Goal: Answer question/provide support: Share knowledge or assist other users

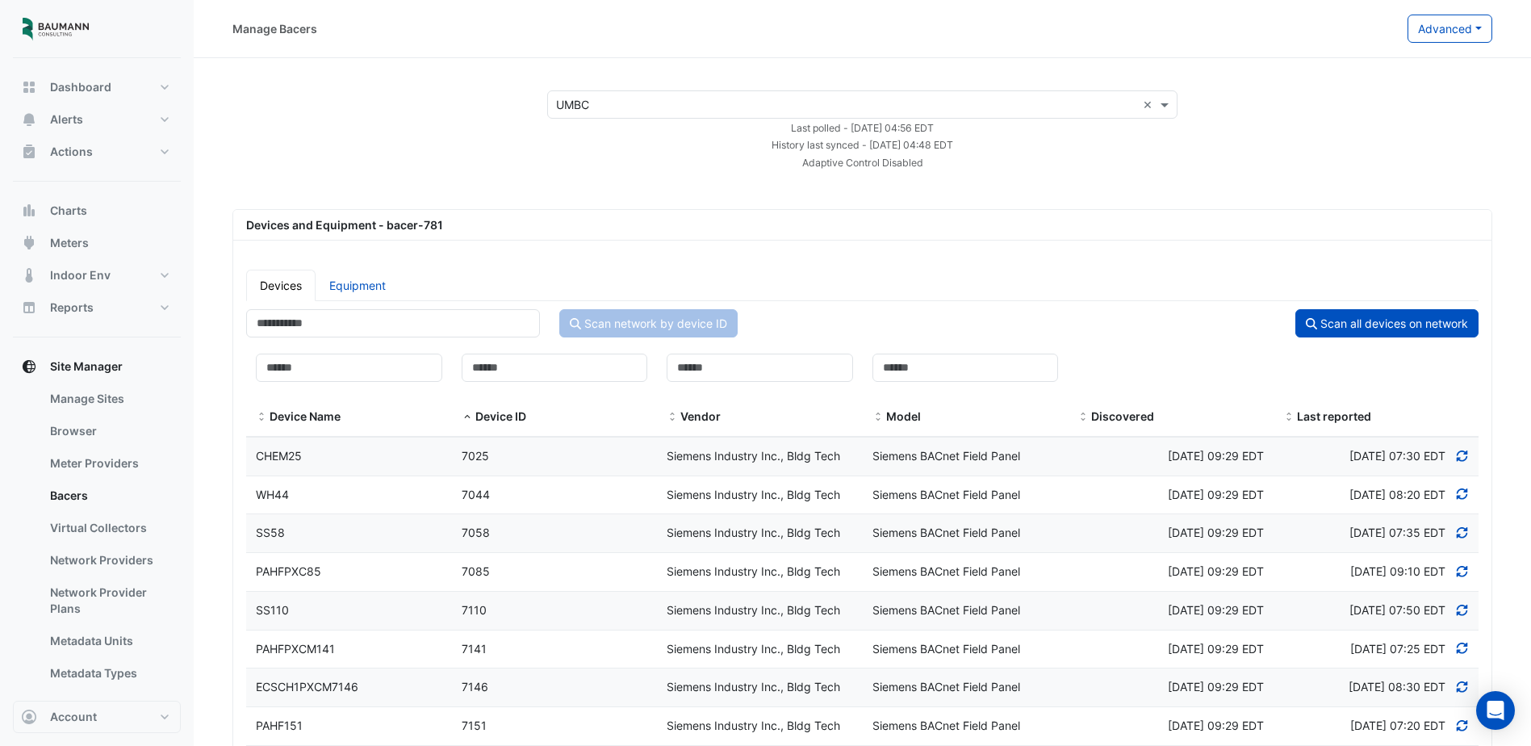
select select "***"
click at [107, 219] on button "Charts" at bounding box center [97, 210] width 168 height 32
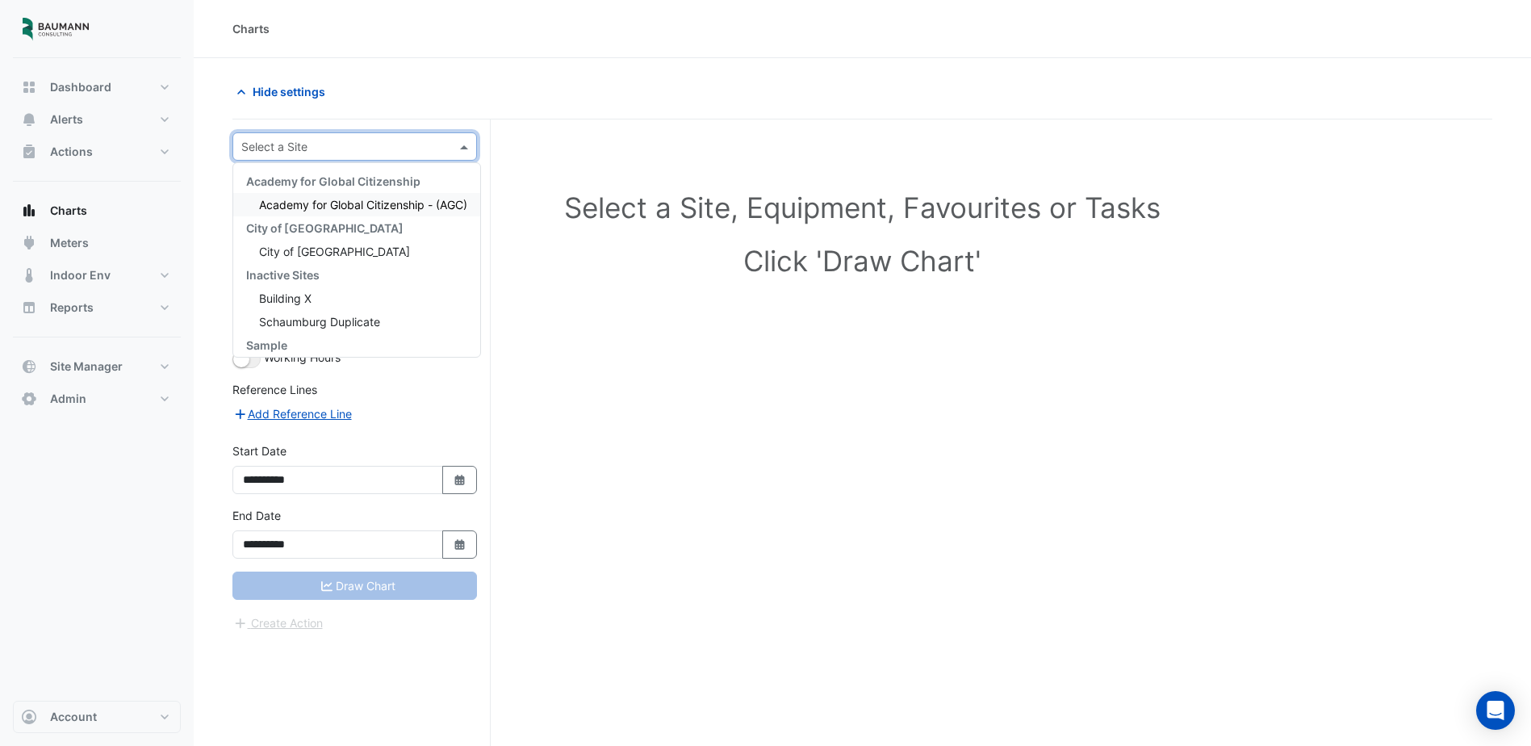
click at [446, 151] on div at bounding box center [354, 146] width 243 height 19
click at [374, 252] on div "City of [GEOGRAPHIC_DATA]" at bounding box center [356, 251] width 247 height 23
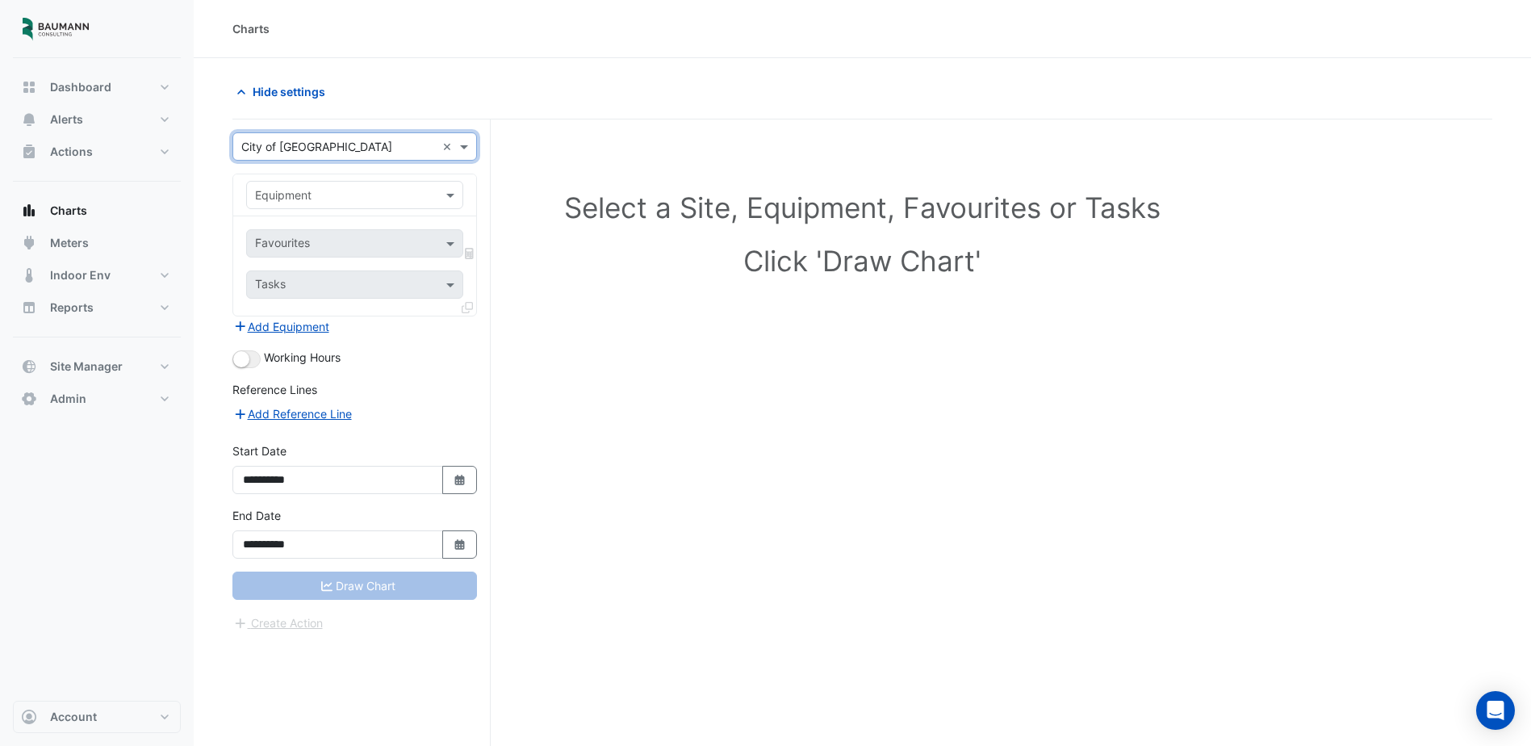
click at [362, 204] on div "Equipment" at bounding box center [354, 195] width 217 height 28
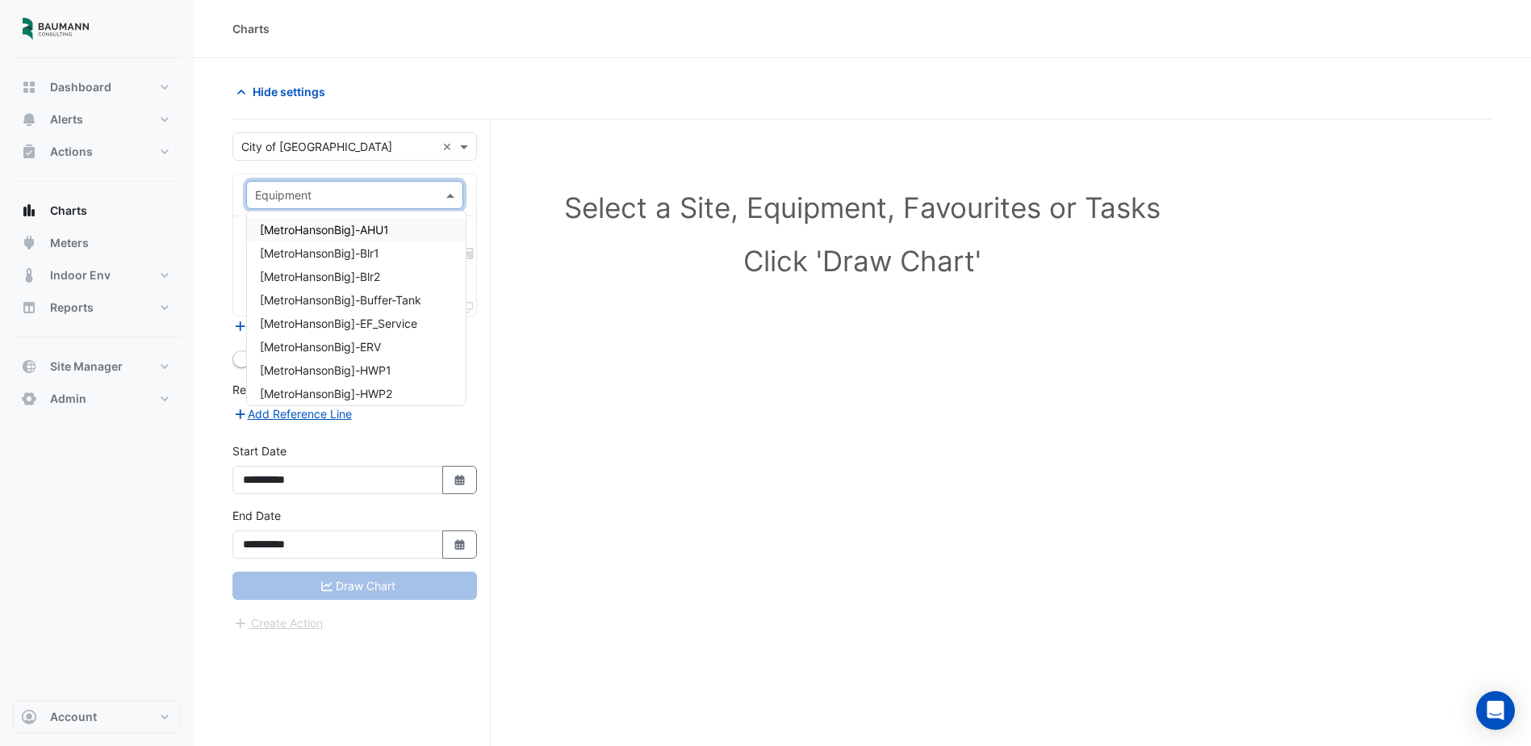
click at [372, 228] on span "[MetroHansonBig]-AHU1" at bounding box center [324, 230] width 129 height 14
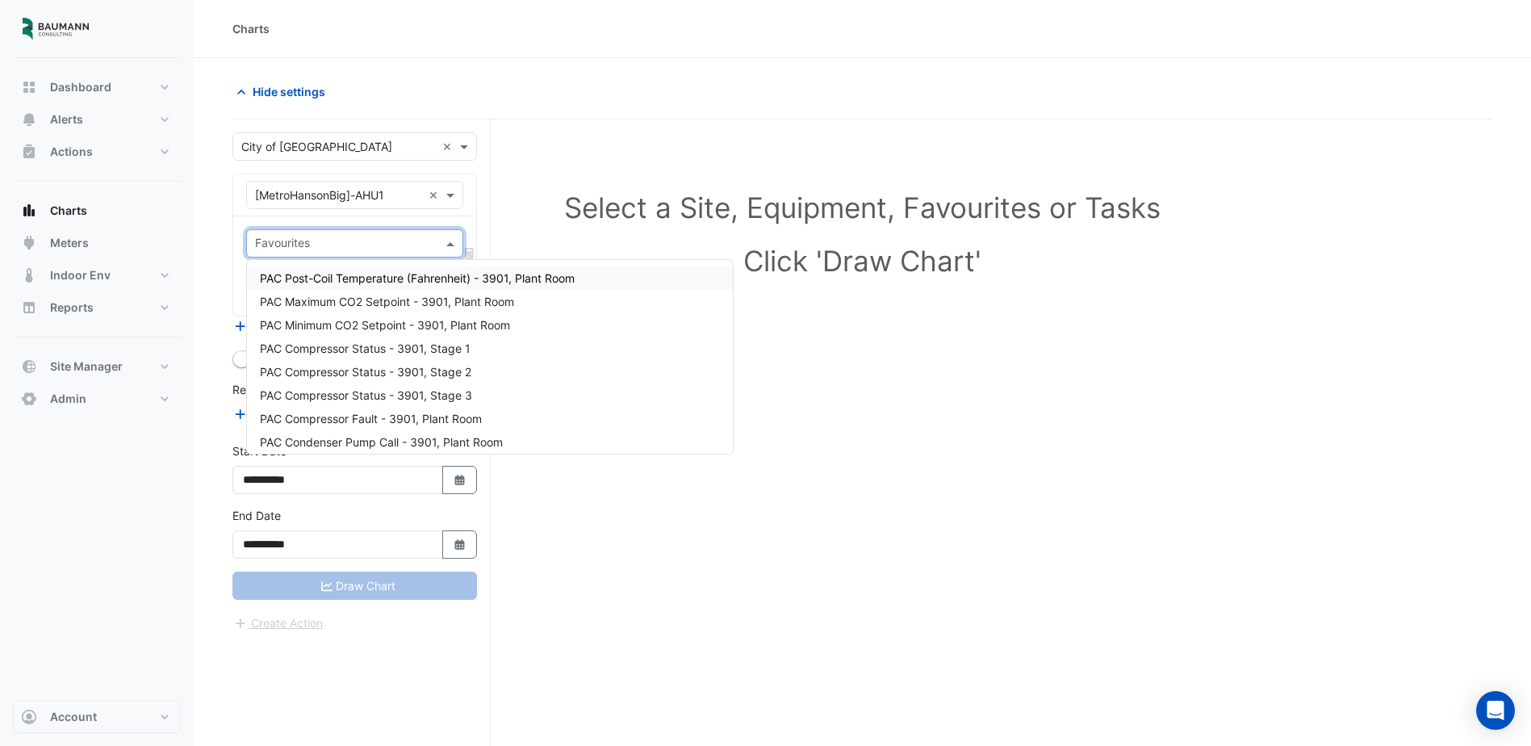
drag, startPoint x: 377, startPoint y: 242, endPoint x: 376, endPoint y: 251, distance: 8.9
click at [377, 251] on input "text" at bounding box center [345, 244] width 181 height 17
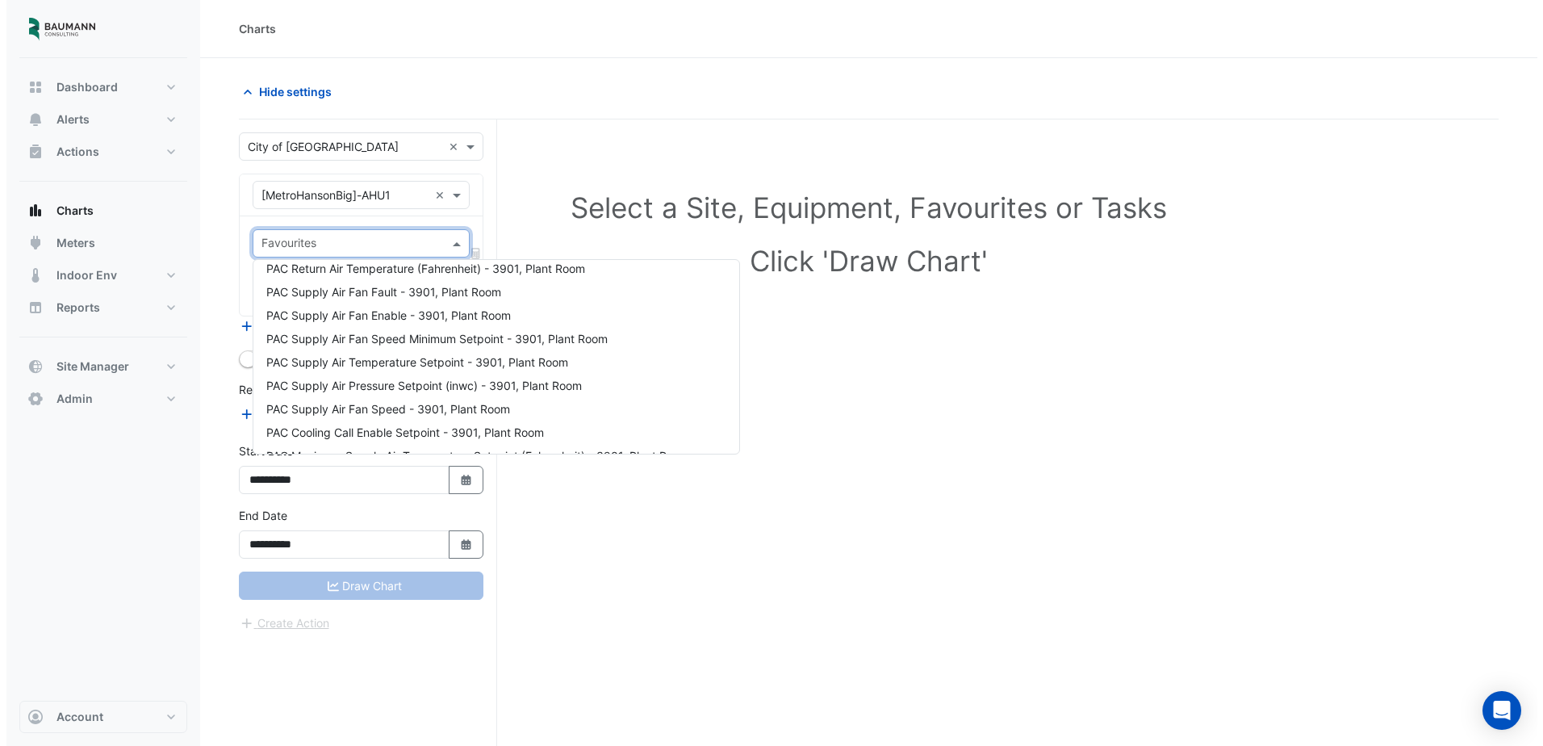
scroll to position [403, 0]
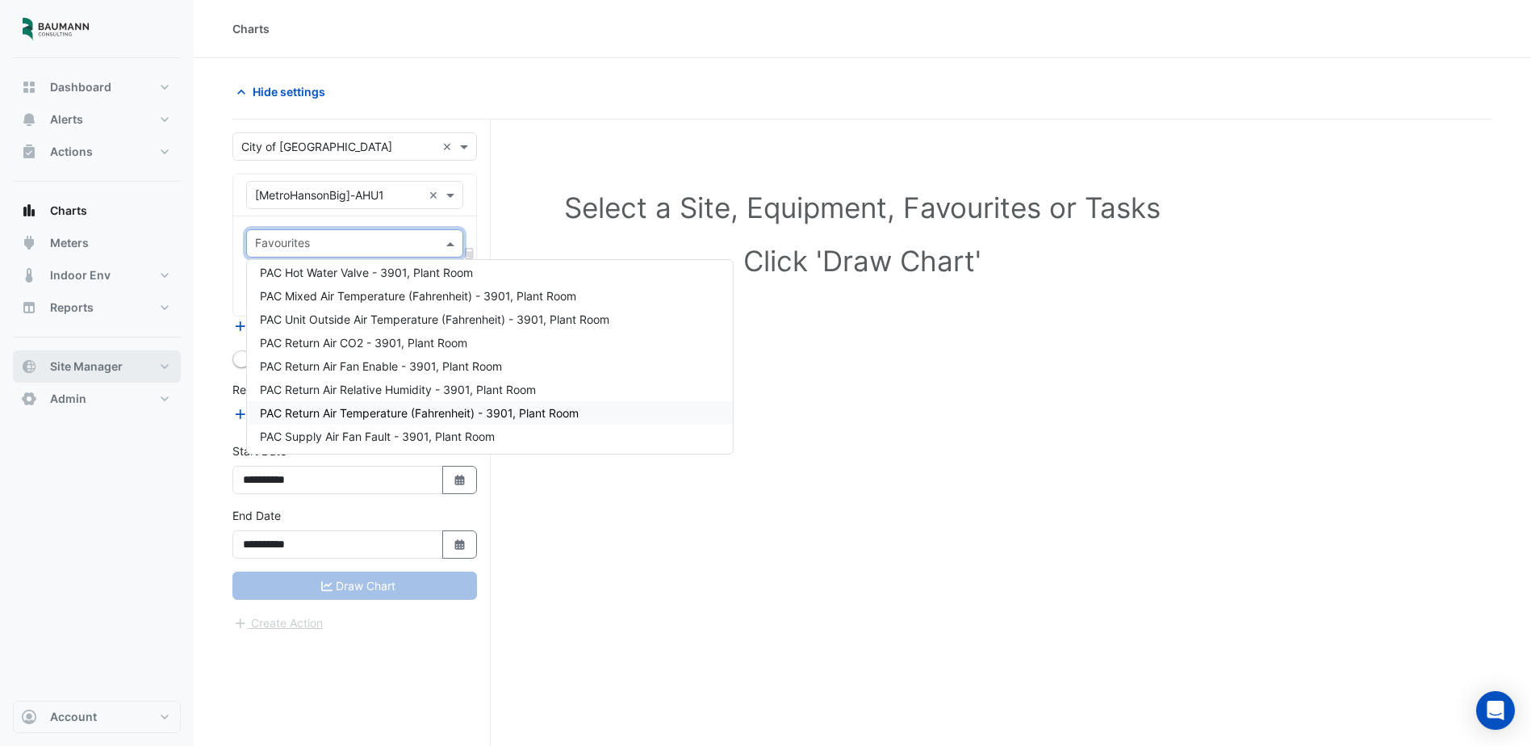
click at [105, 360] on span "Site Manager" at bounding box center [86, 366] width 73 height 16
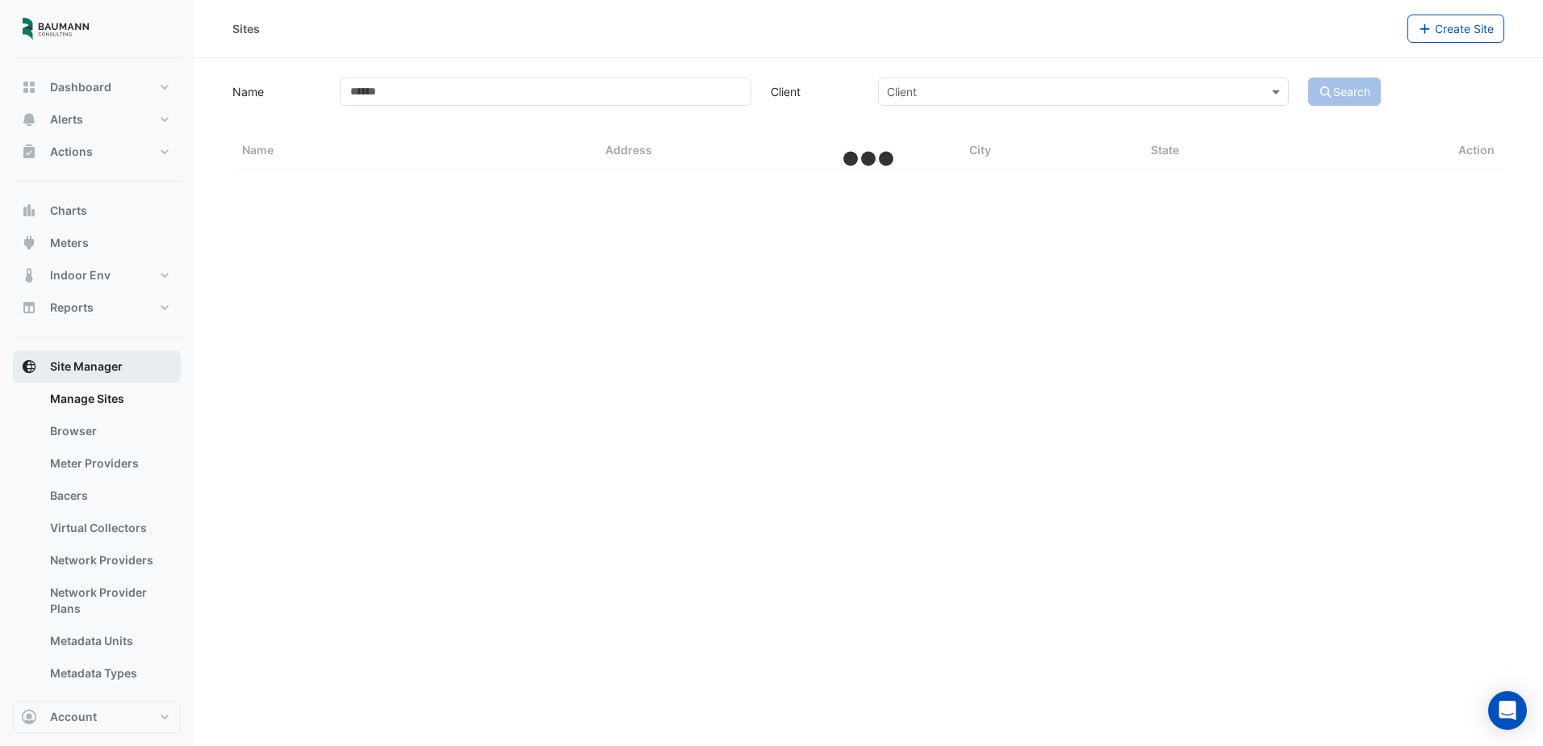
click at [106, 364] on span "Site Manager" at bounding box center [86, 366] width 73 height 16
select select "***"
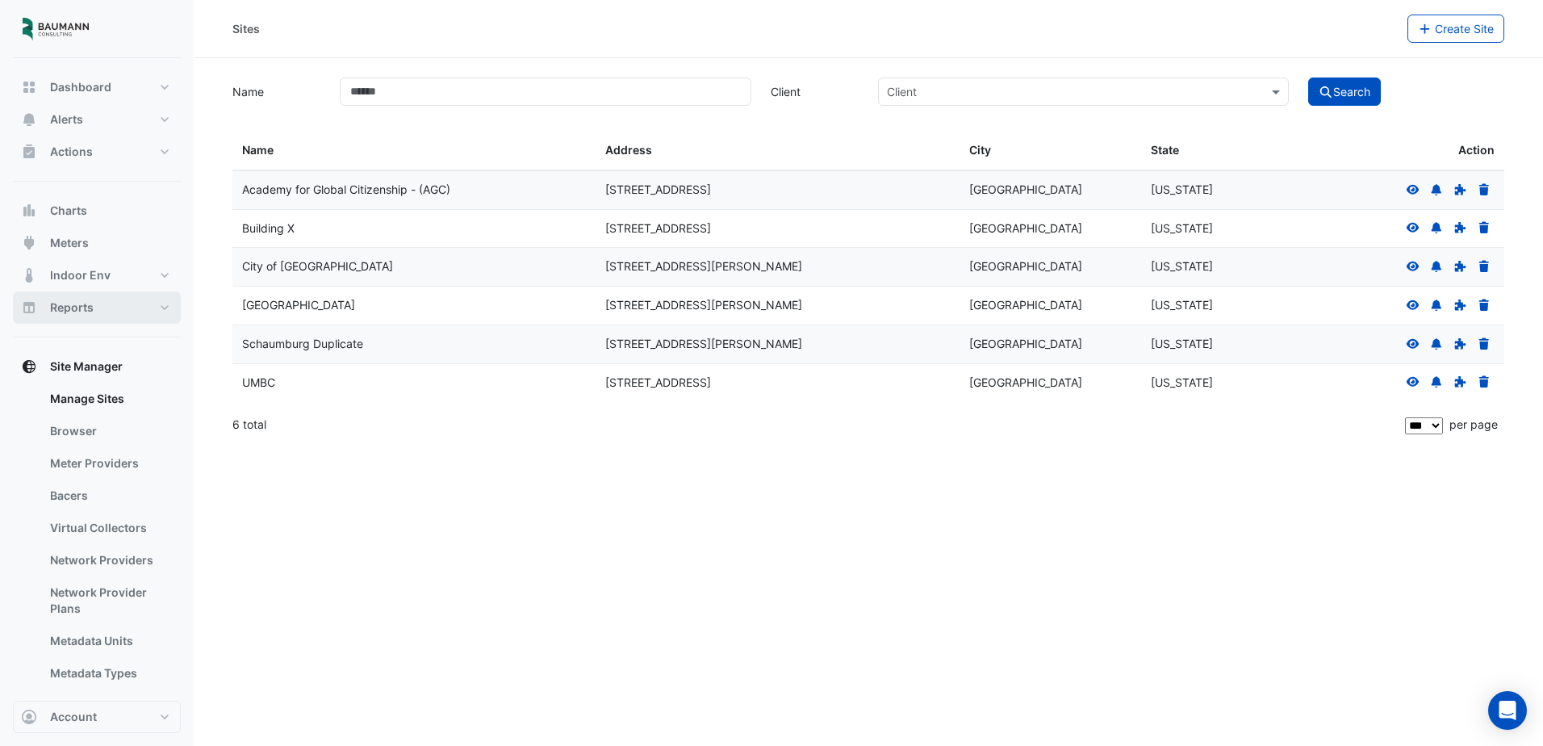
click at [133, 319] on button "Reports" at bounding box center [97, 307] width 168 height 32
select select "***"
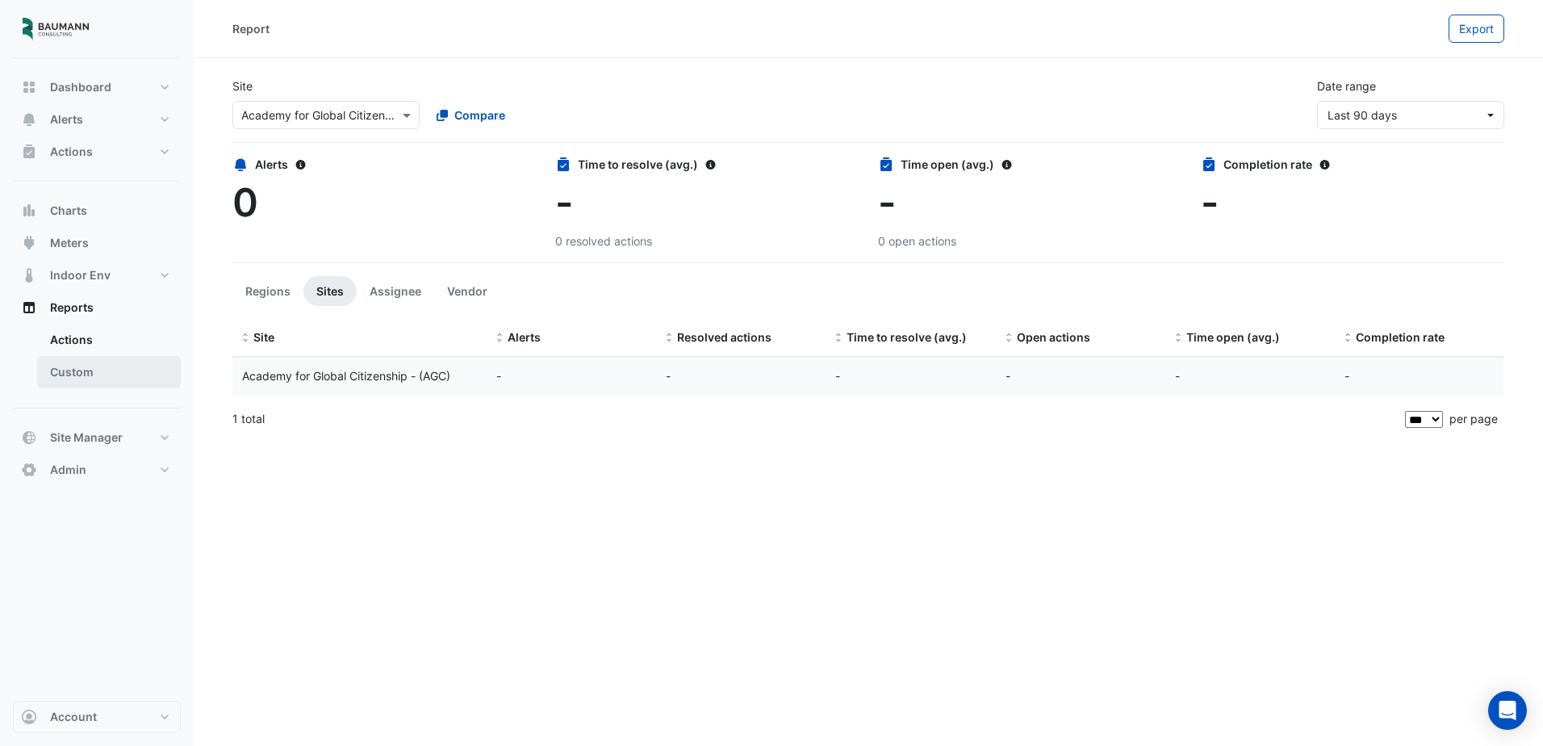
click at [108, 373] on link "Custom" at bounding box center [109, 372] width 144 height 32
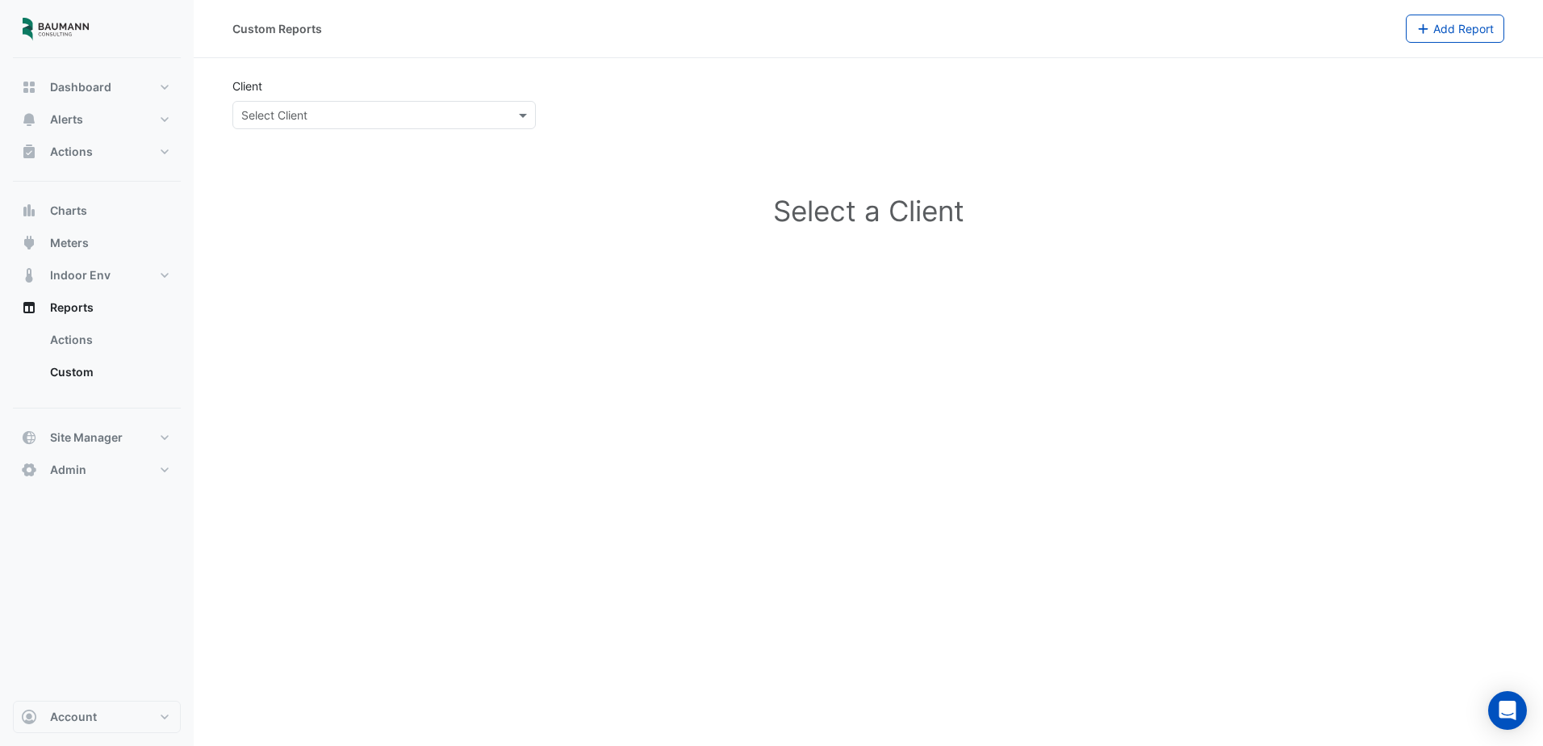
click at [420, 111] on input "text" at bounding box center [367, 115] width 253 height 17
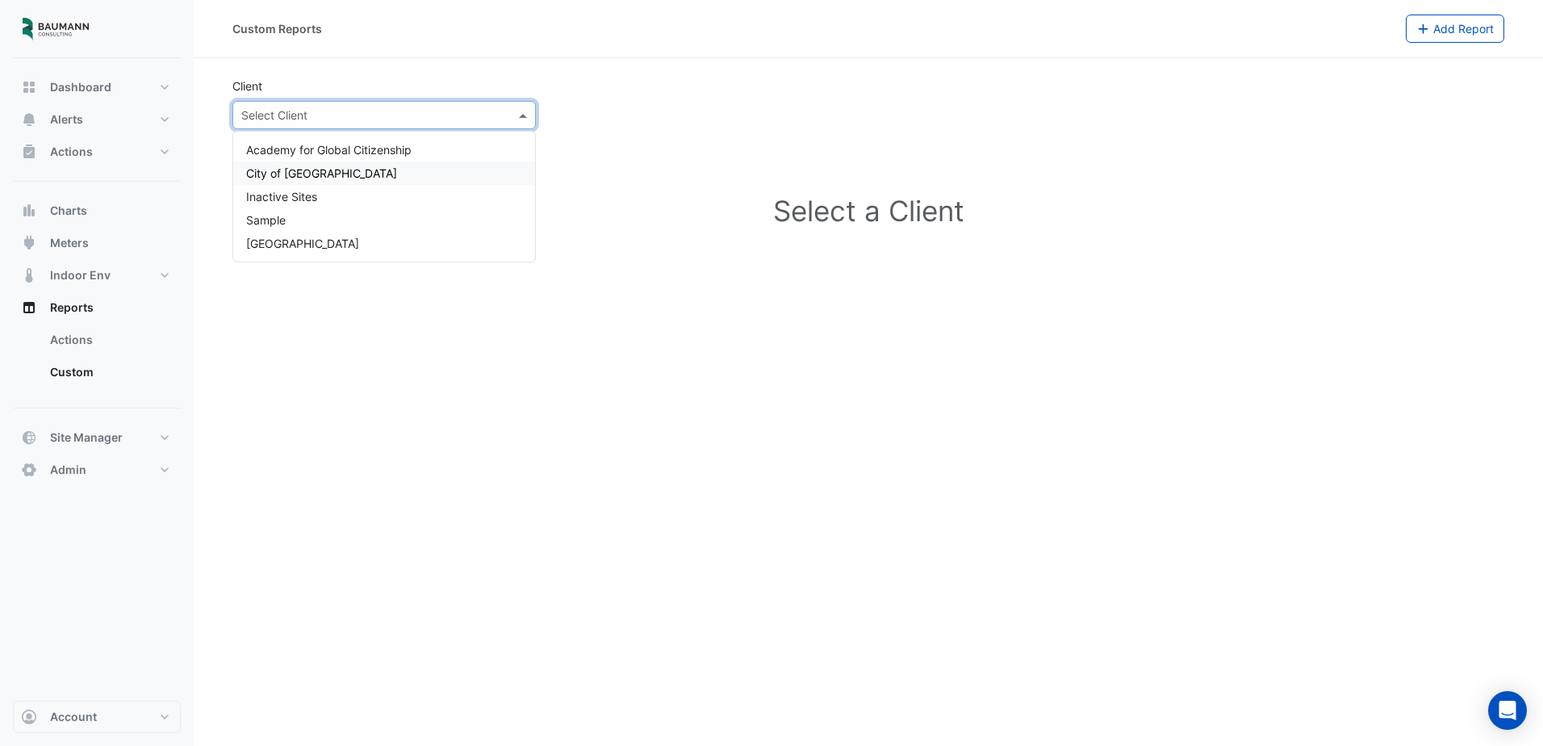
click at [342, 171] on div "City of [GEOGRAPHIC_DATA]" at bounding box center [384, 172] width 302 height 23
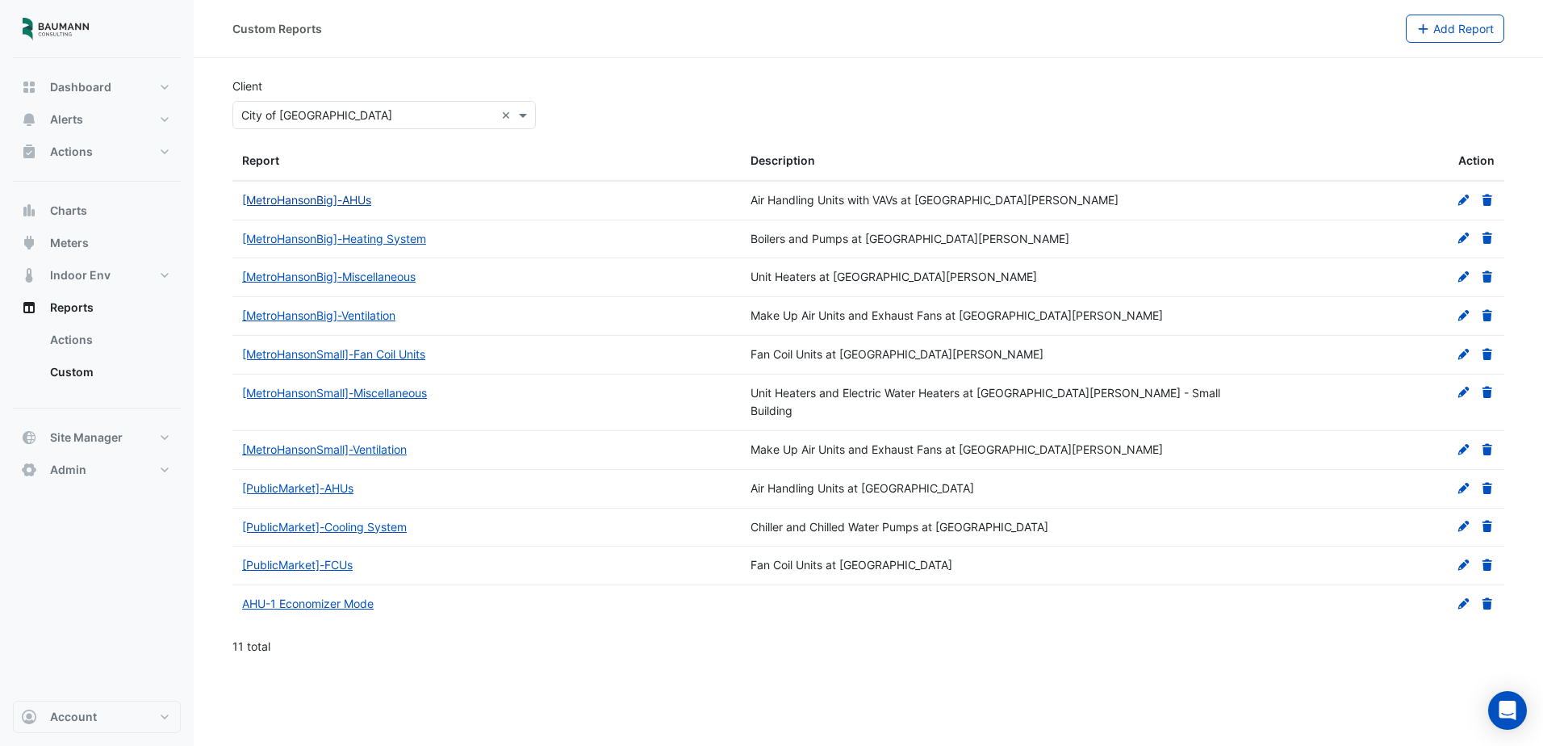
click at [326, 195] on link "[MetroHansonBig]-AHUs" at bounding box center [306, 200] width 129 height 14
click at [111, 155] on button "Actions" at bounding box center [97, 152] width 168 height 32
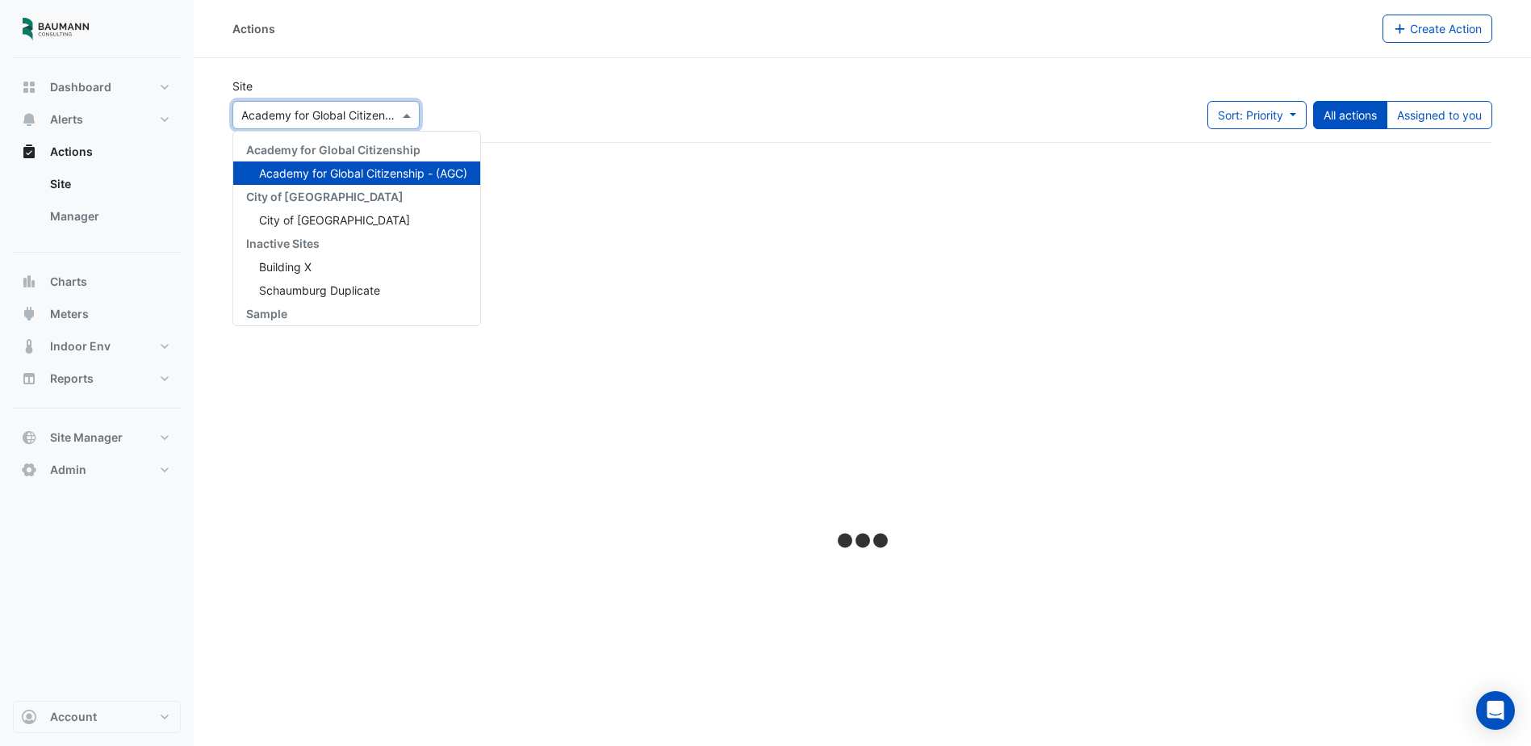
click at [393, 114] on div at bounding box center [326, 115] width 186 height 19
click at [328, 219] on span "City of [GEOGRAPHIC_DATA]" at bounding box center [334, 220] width 151 height 14
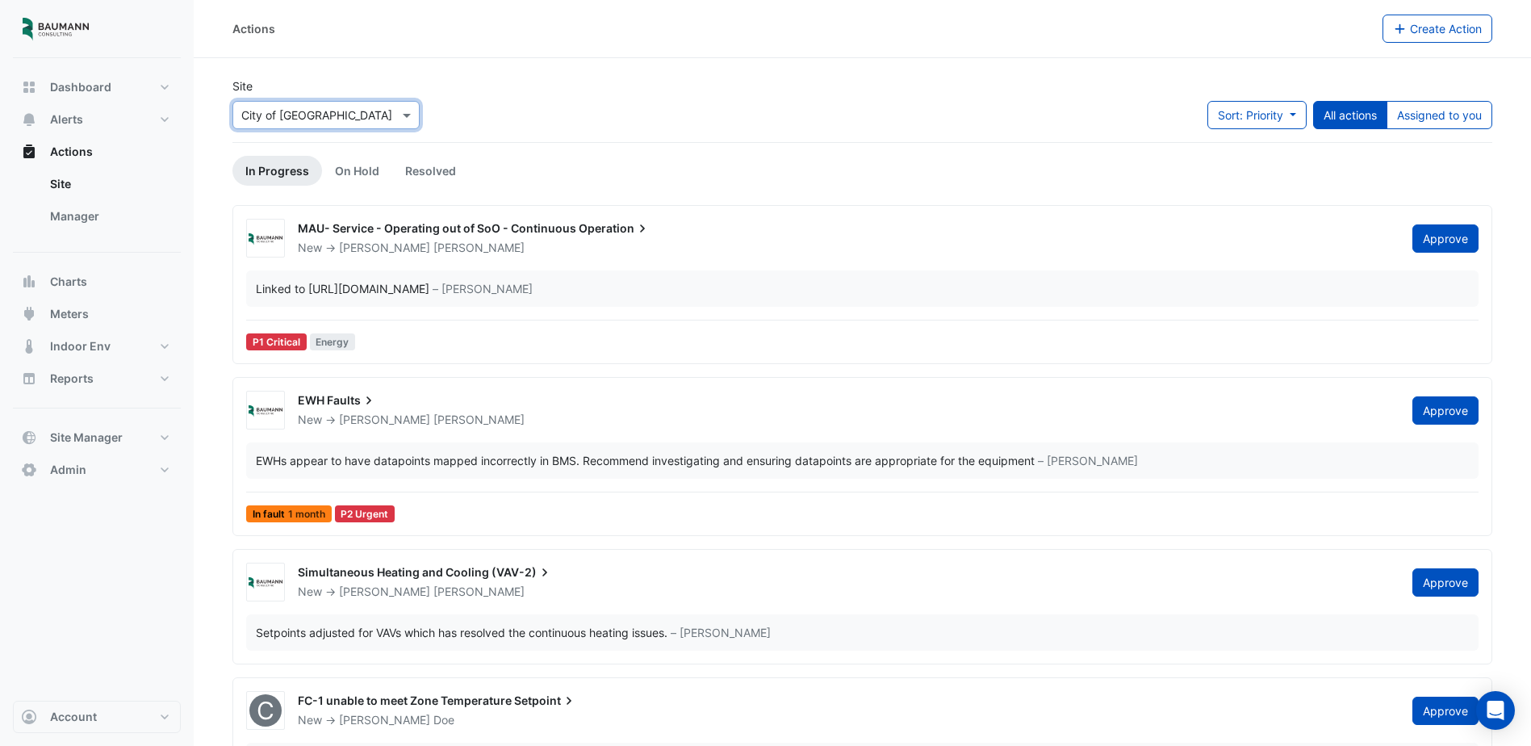
click at [547, 230] on span "MAU- Service - Operating out of SoO - Continuous" at bounding box center [437, 228] width 278 height 14
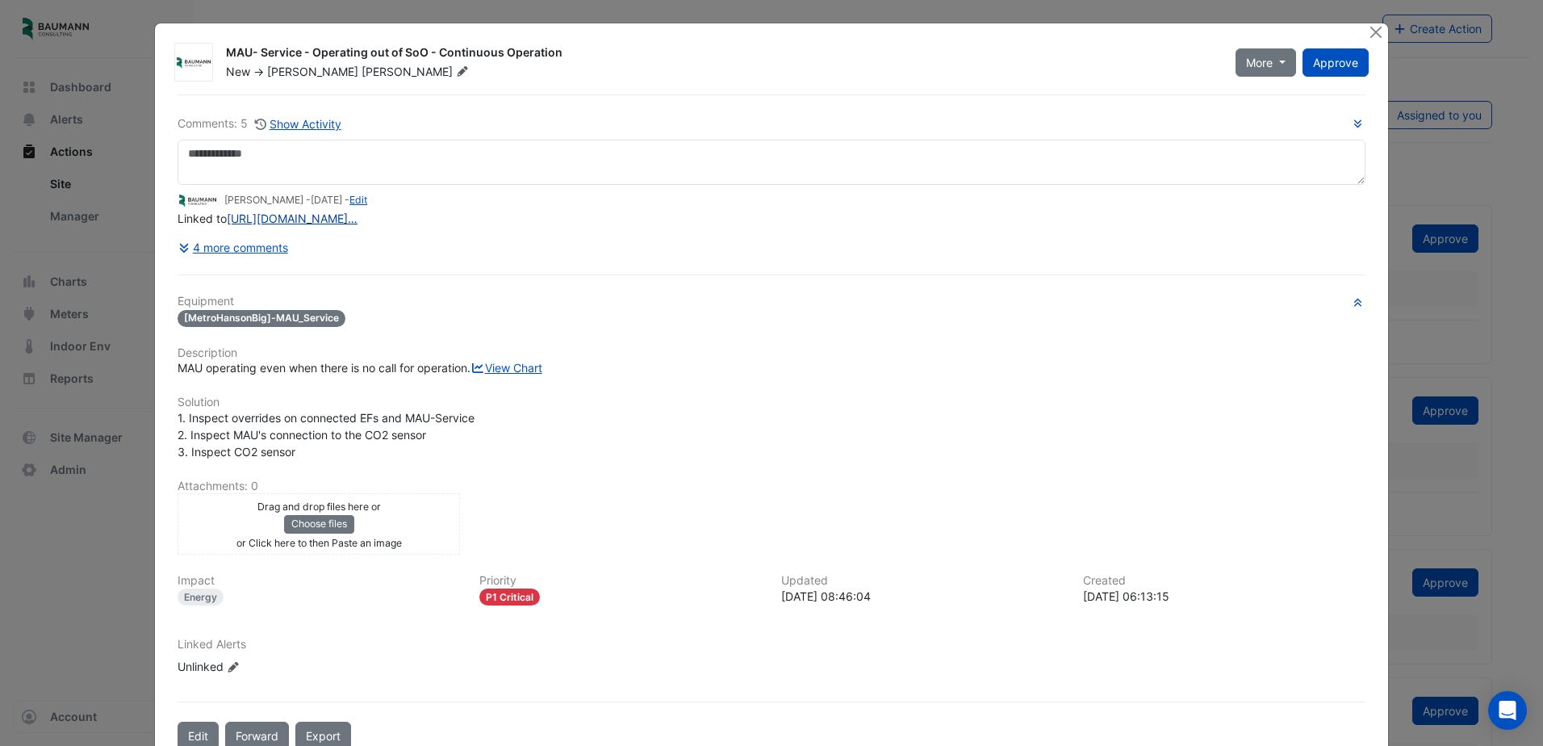
click at [357, 219] on link "https://ace.cimenviro.com/tickets/escalated/832/e8fac98a-2313-4731-b831-77e3e…" at bounding box center [292, 218] width 131 height 14
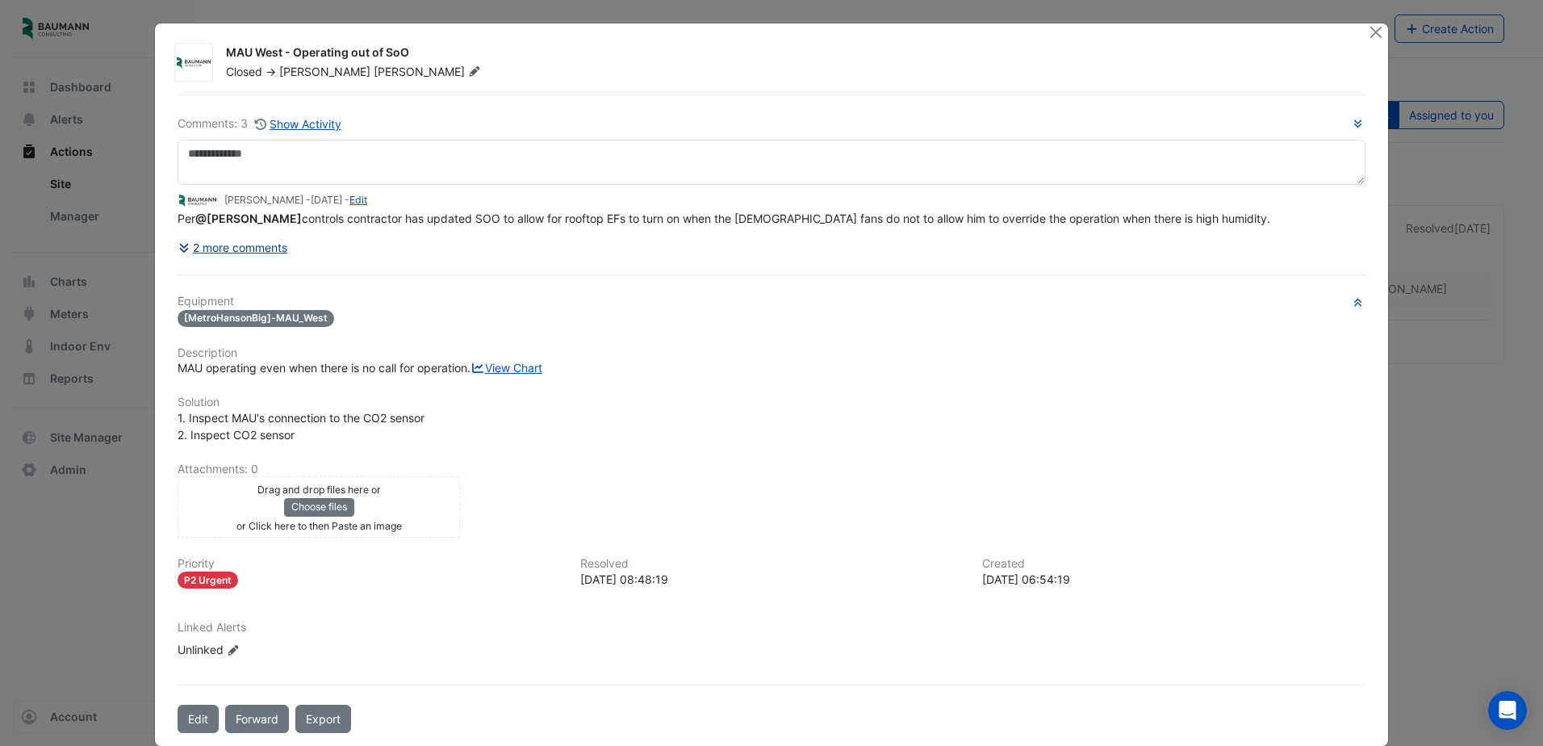
click at [264, 253] on button "2 more comments" at bounding box center [233, 247] width 111 height 28
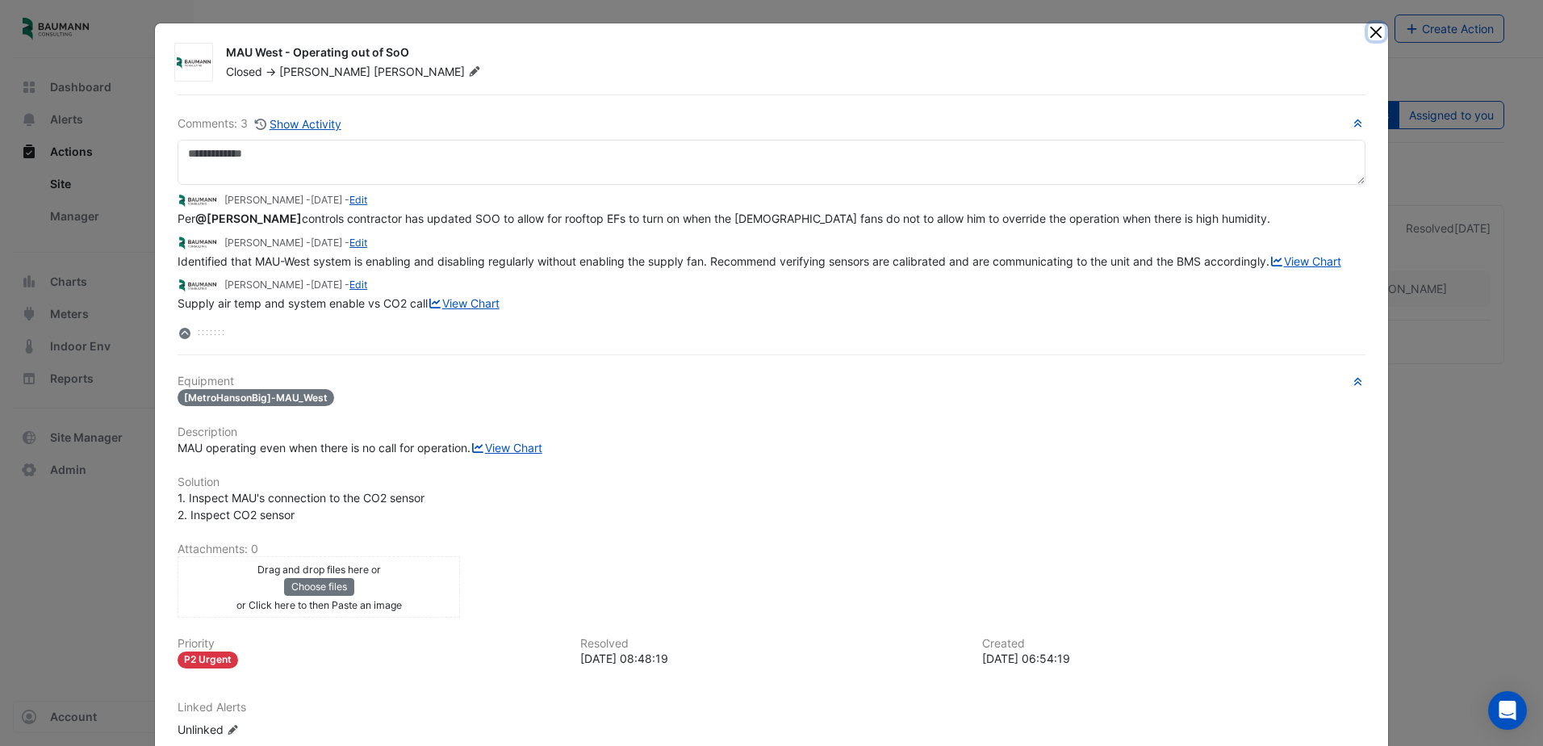
click at [1368, 30] on button "Close" at bounding box center [1376, 31] width 17 height 17
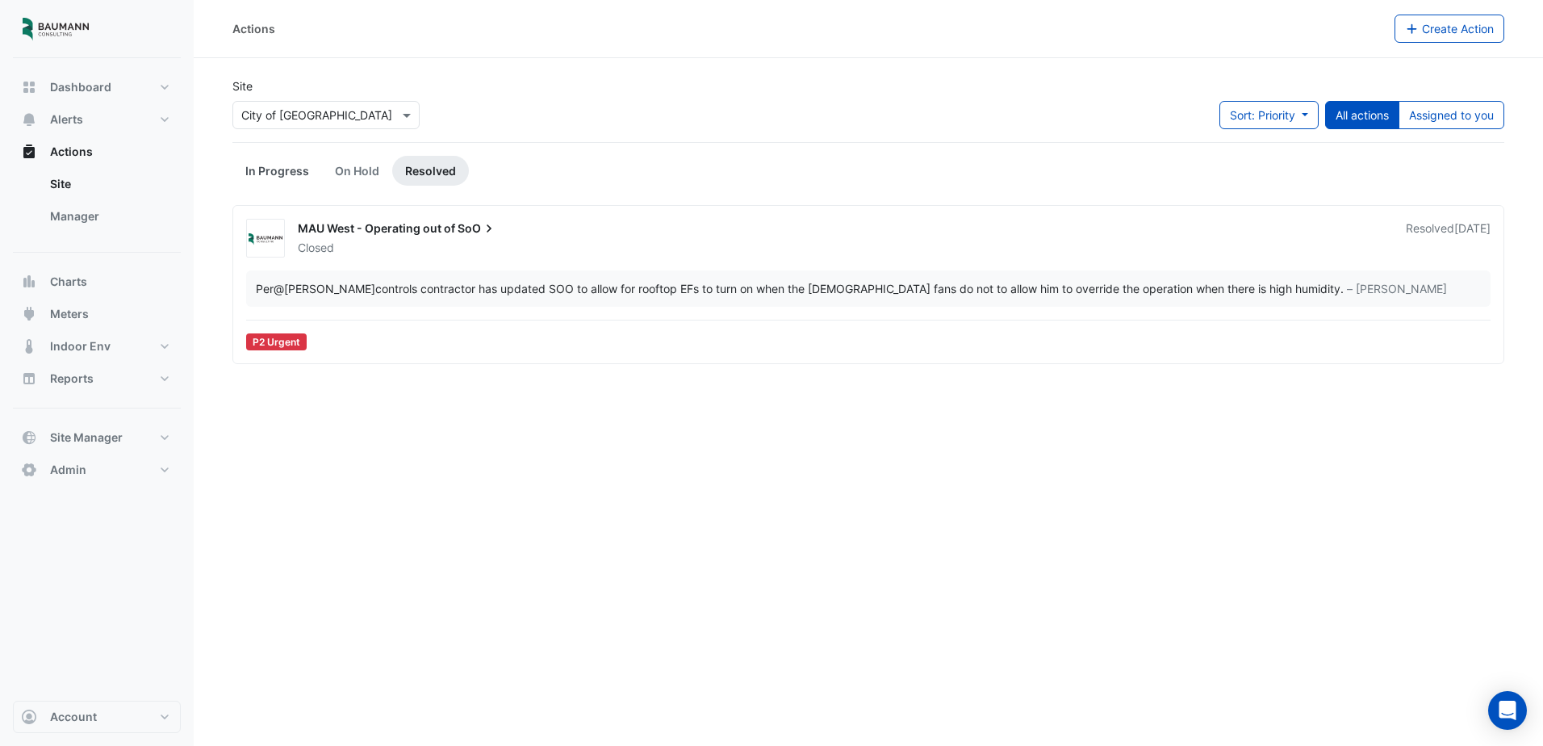
click at [270, 177] on link "In Progress" at bounding box center [277, 171] width 90 height 30
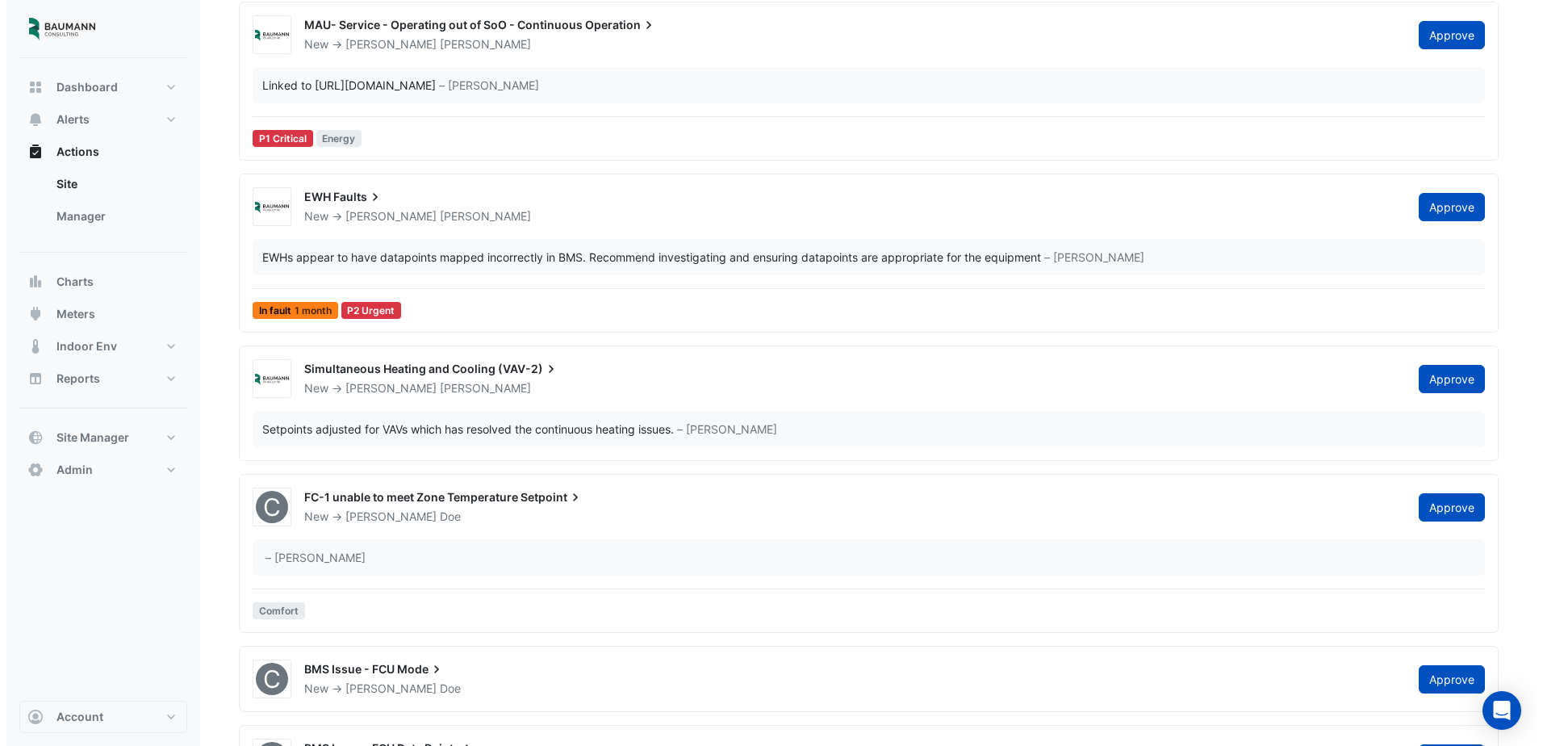
scroll to position [242, 0]
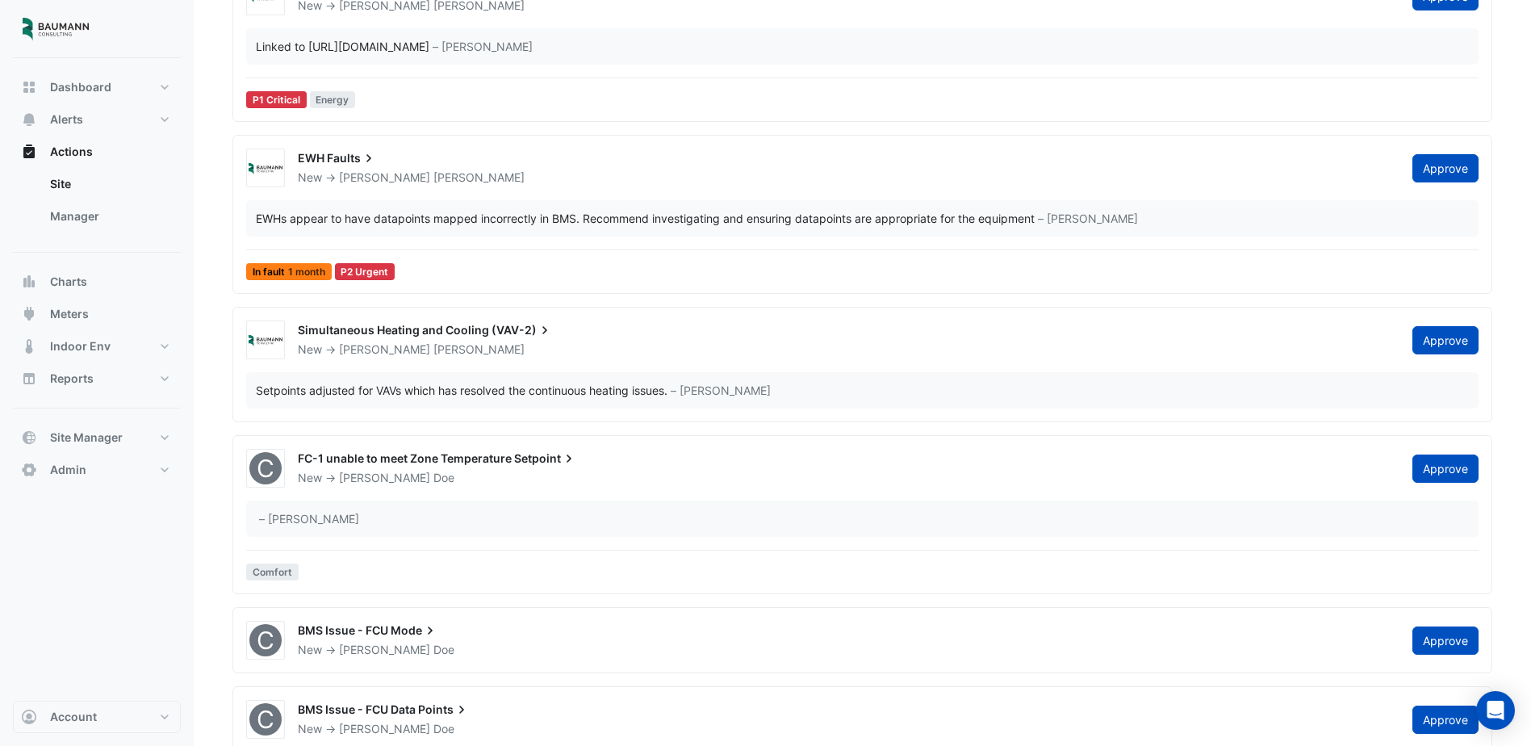
click at [527, 342] on div "New -> Brandon Pieczynski" at bounding box center [845, 349] width 1098 height 16
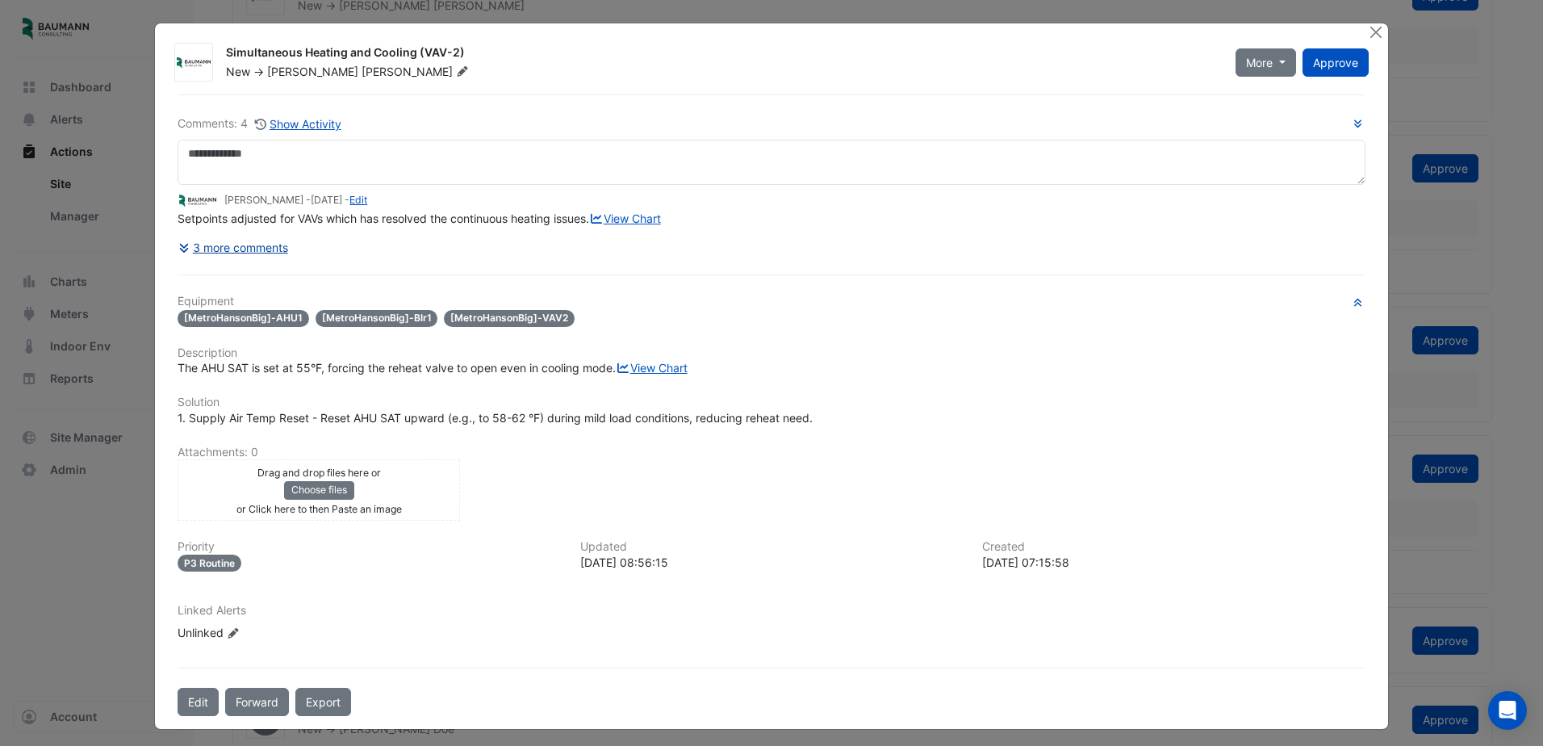
click at [249, 261] on button "3 more comments" at bounding box center [233, 247] width 111 height 28
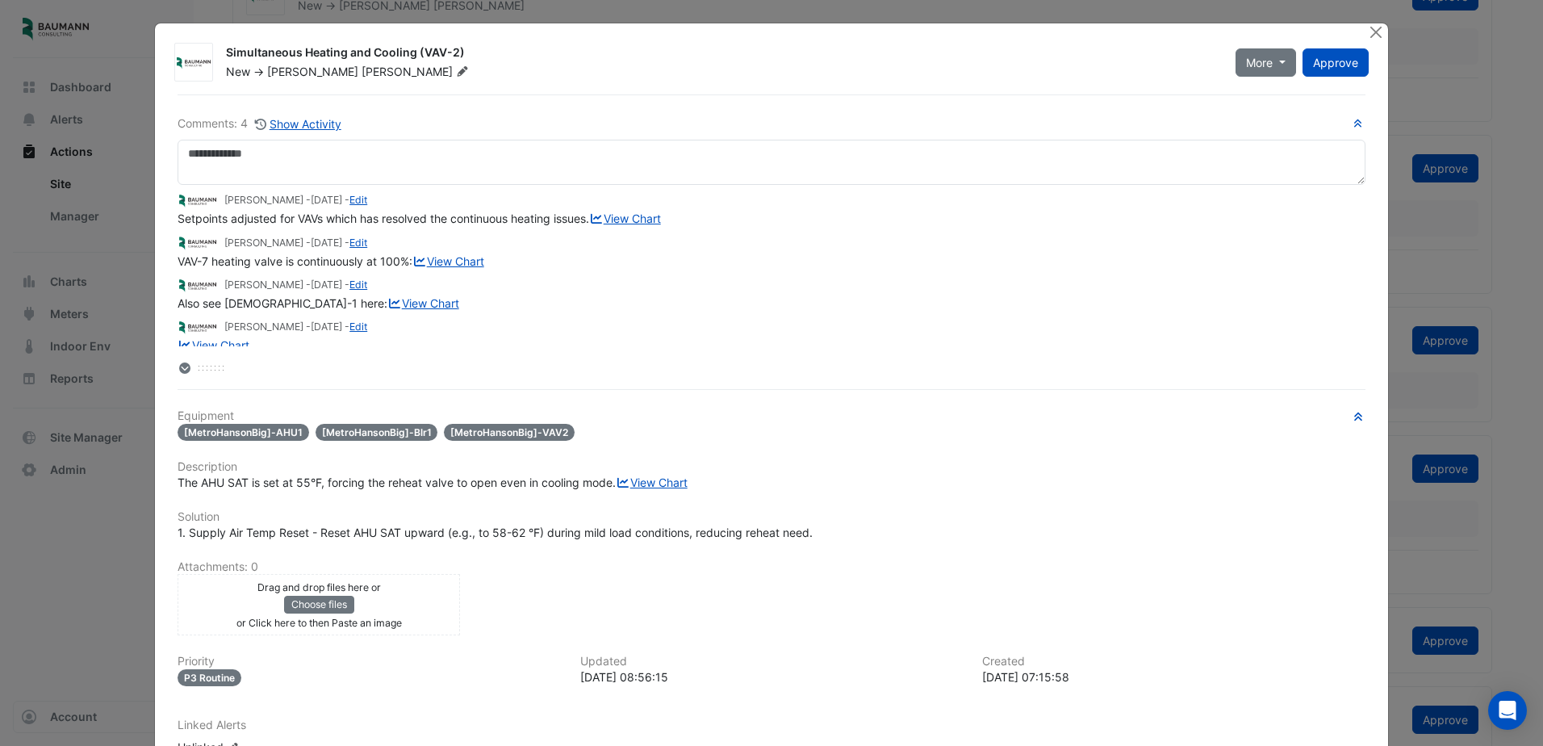
click at [186, 367] on fa-layers at bounding box center [185, 367] width 15 height 11
click at [462, 268] on link "View Chart" at bounding box center [448, 261] width 72 height 14
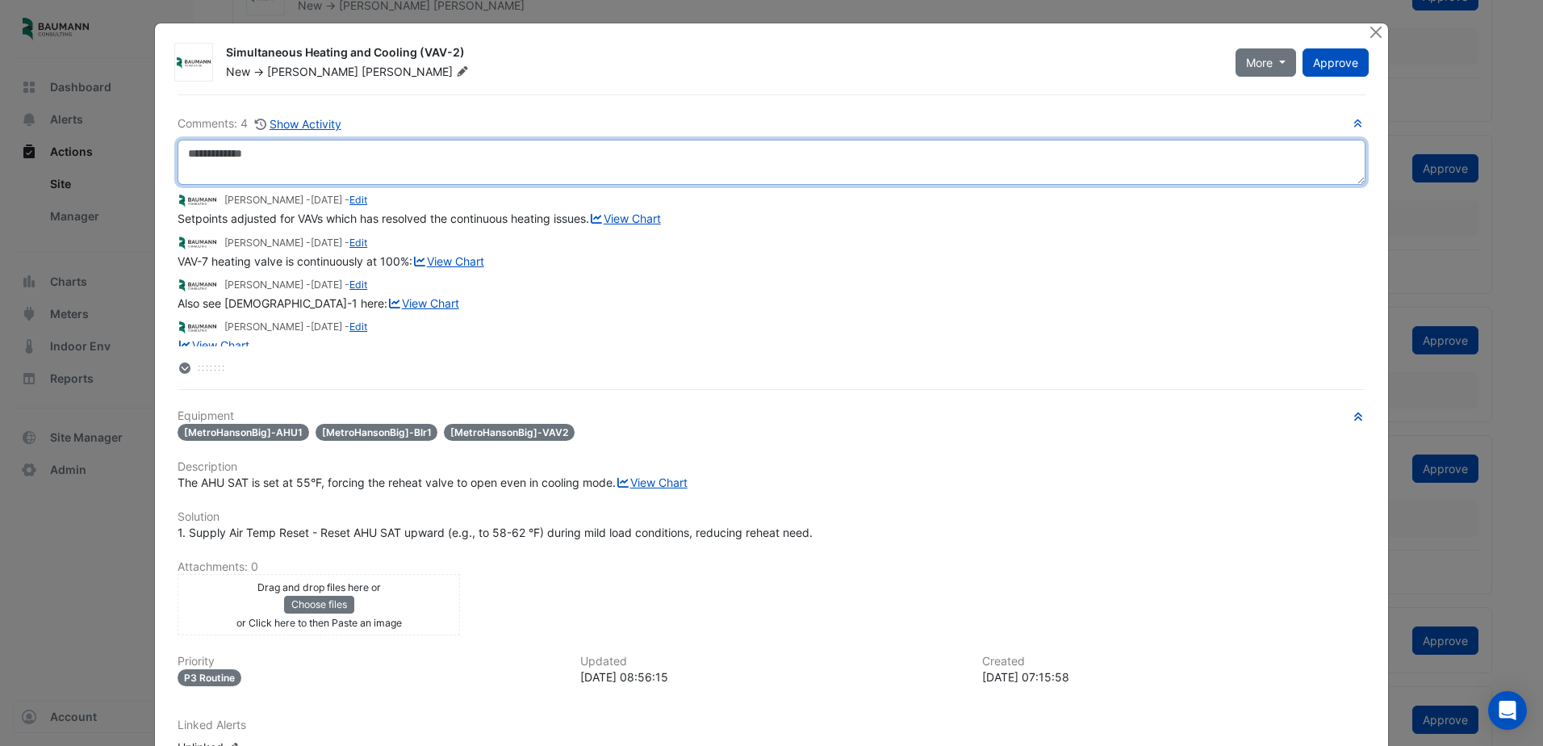
click at [299, 169] on textarea at bounding box center [772, 162] width 1188 height 45
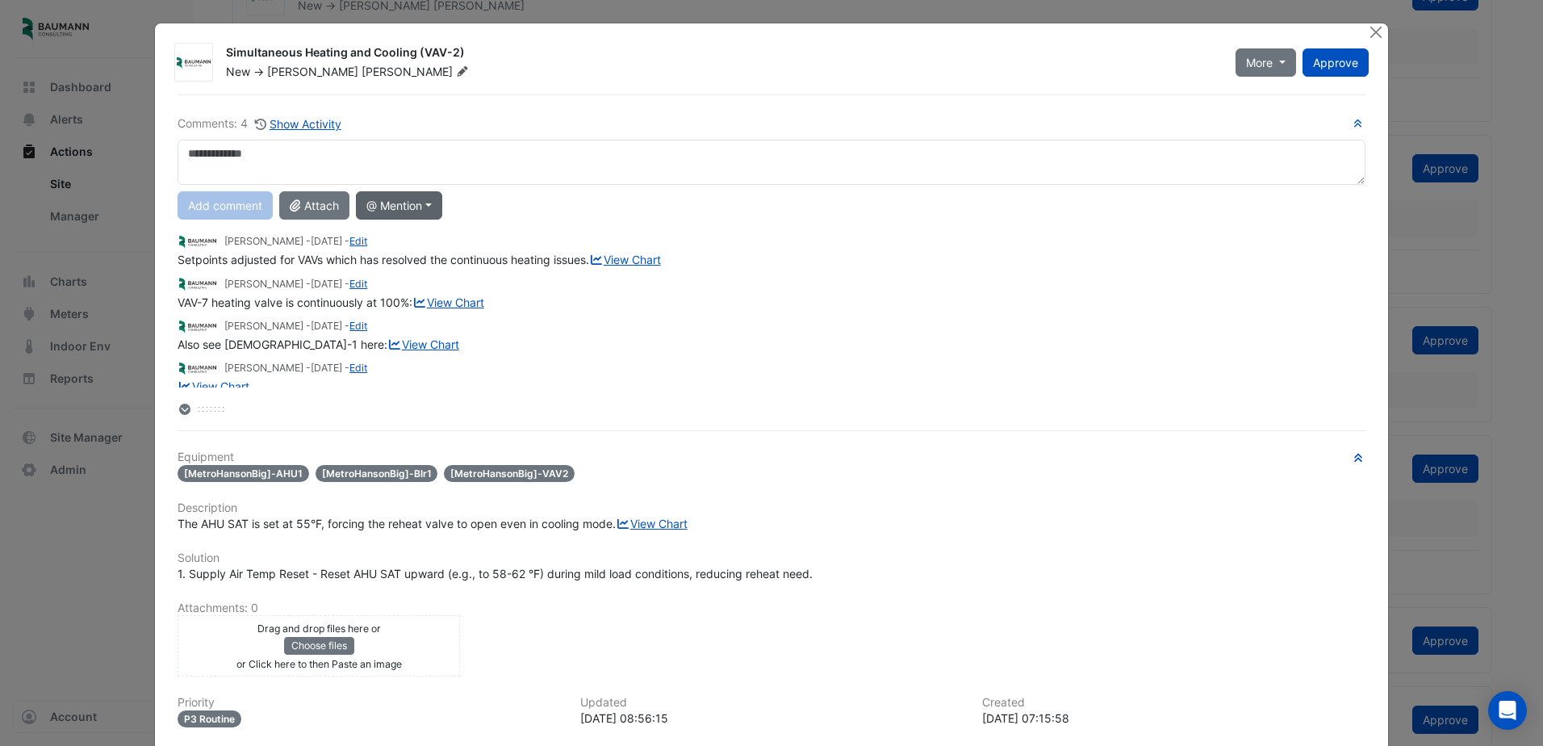
click at [408, 204] on button "@ Mention" at bounding box center [399, 205] width 86 height 28
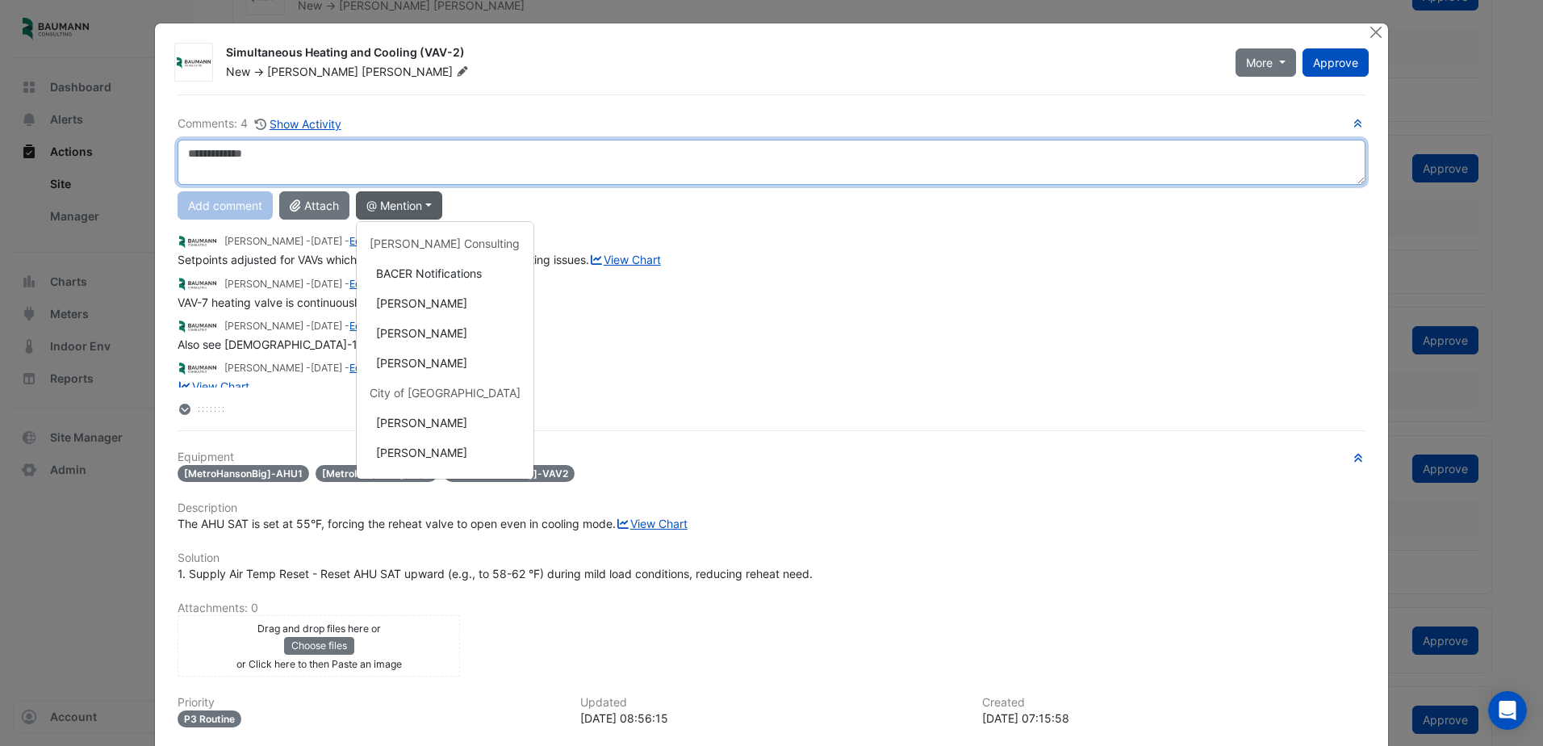
click at [541, 175] on textarea at bounding box center [772, 162] width 1188 height 45
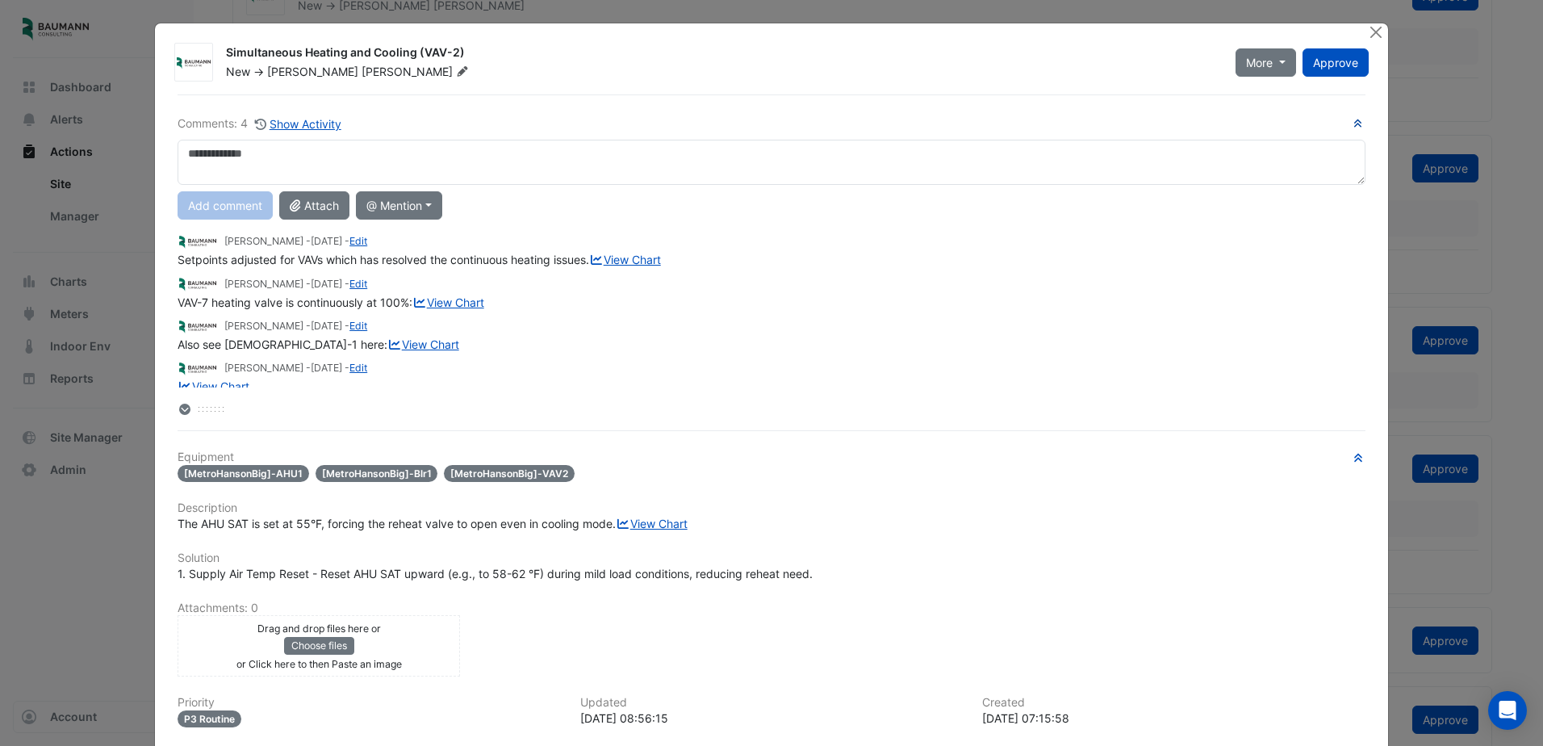
click at [1352, 126] on icon "button" at bounding box center [1358, 124] width 12 height 10
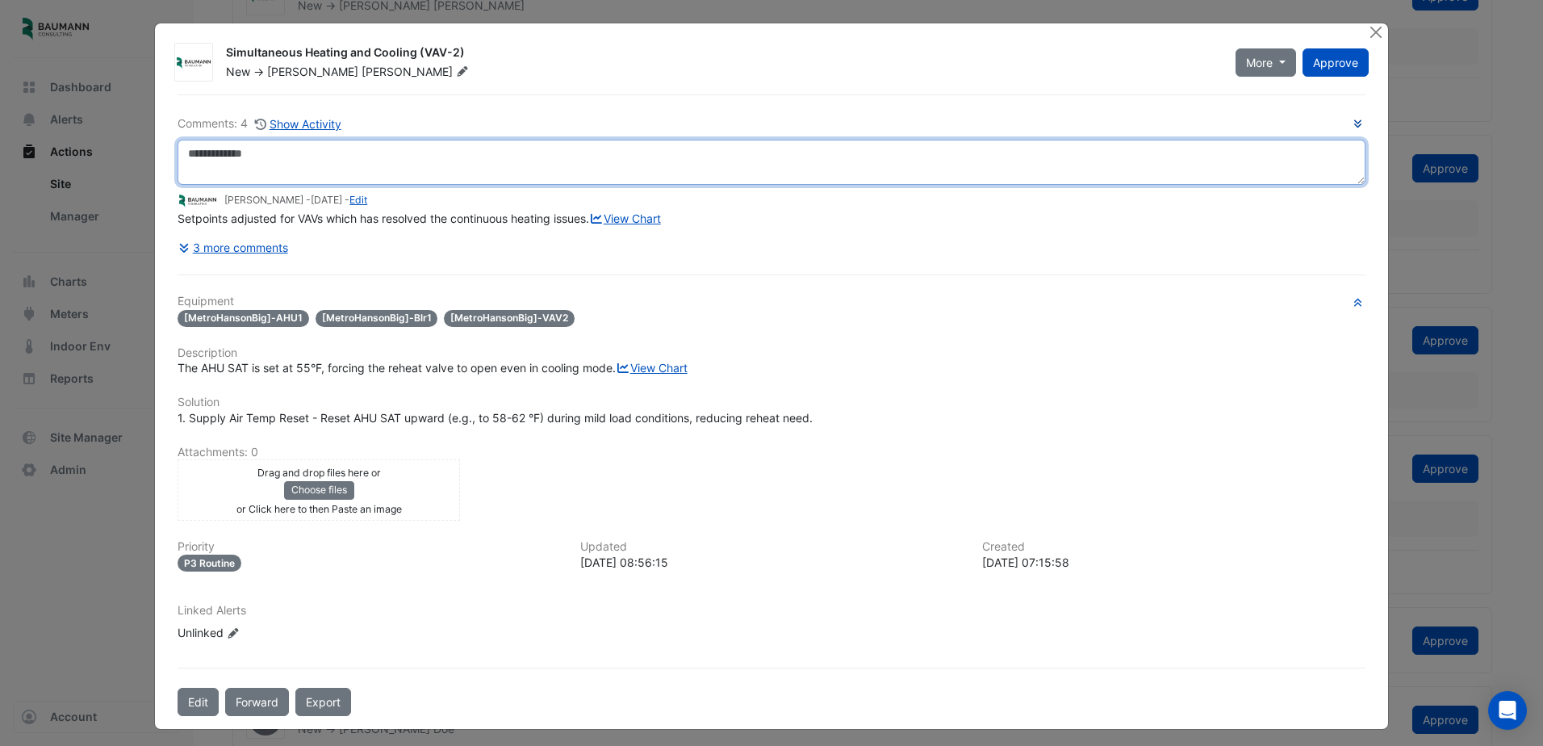
click at [324, 148] on textarea at bounding box center [772, 162] width 1188 height 45
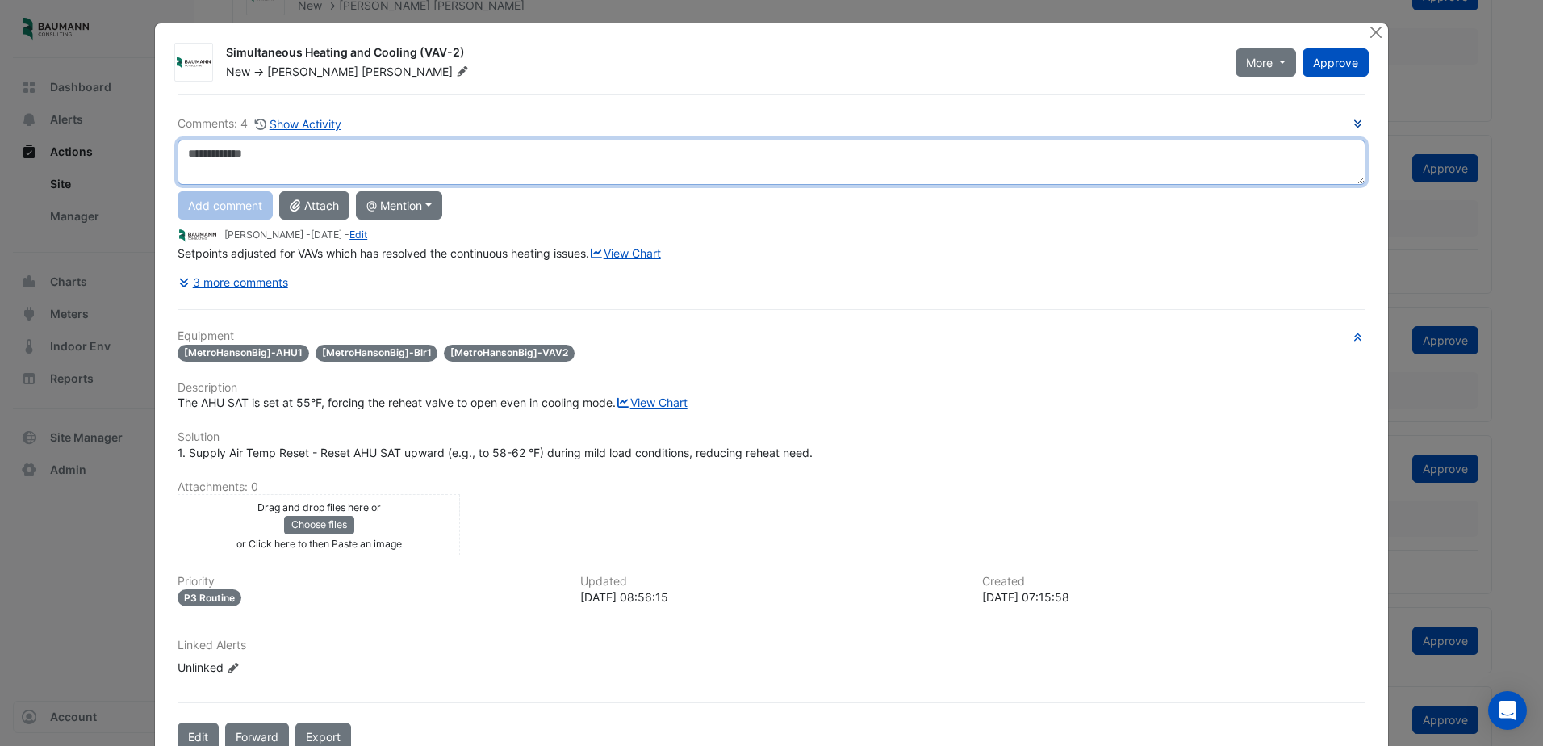
click at [674, 152] on textarea at bounding box center [772, 162] width 1188 height 45
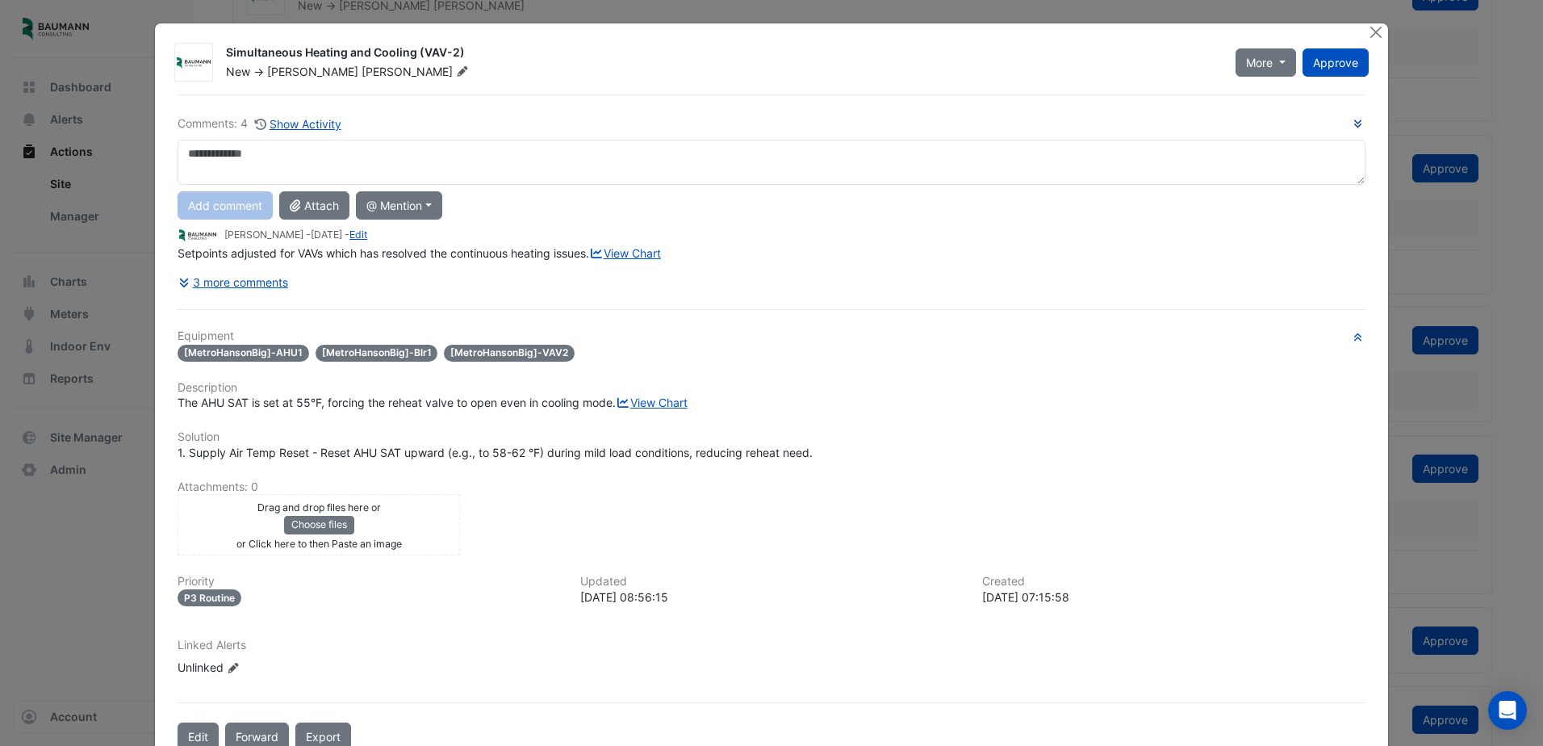
click at [456, 66] on icon at bounding box center [462, 71] width 12 height 10
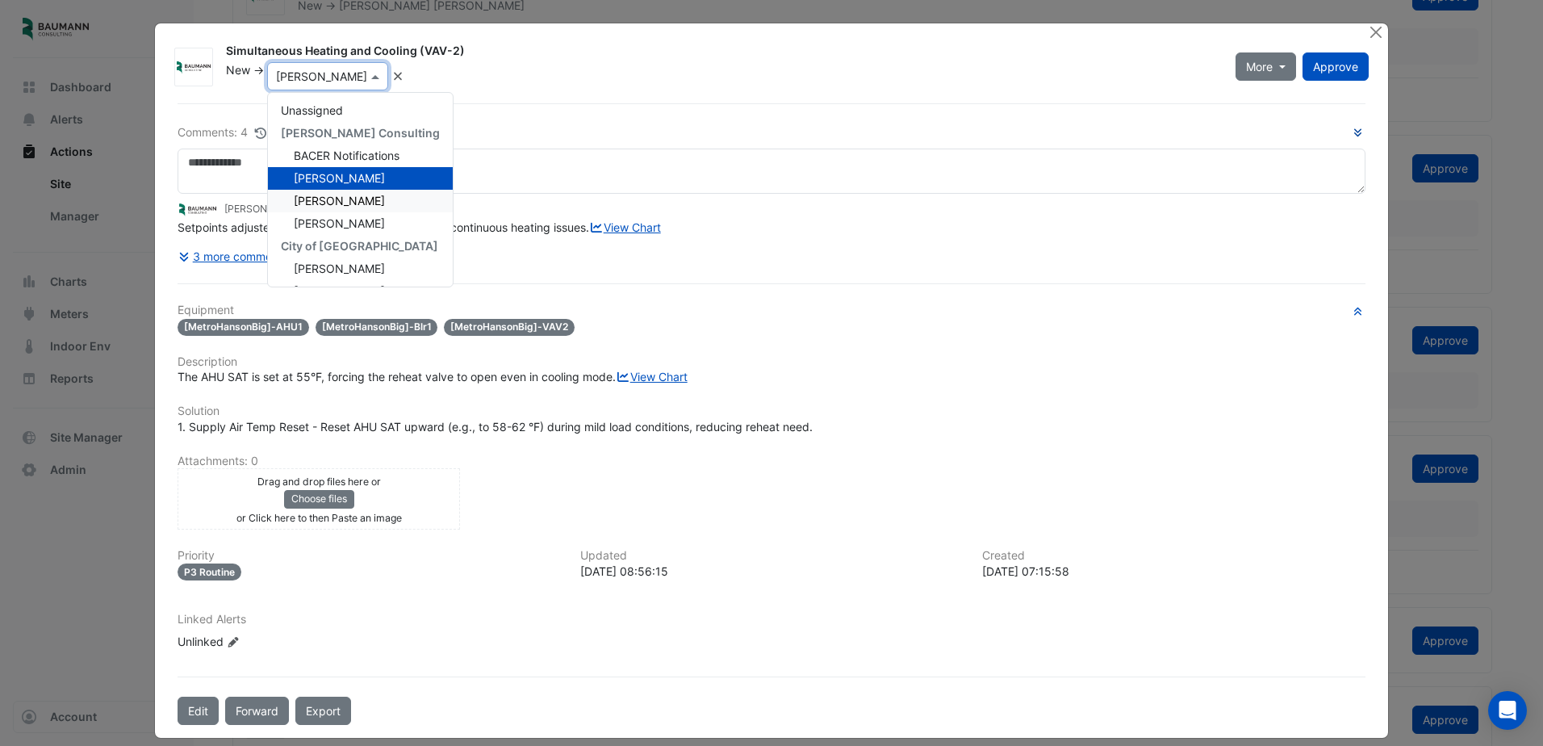
click at [599, 37] on div "Simultaneous Heating and Cooling (VAV-2) New -> × Brandon Pieczynski Unassigned…" at bounding box center [797, 63] width 1162 height 54
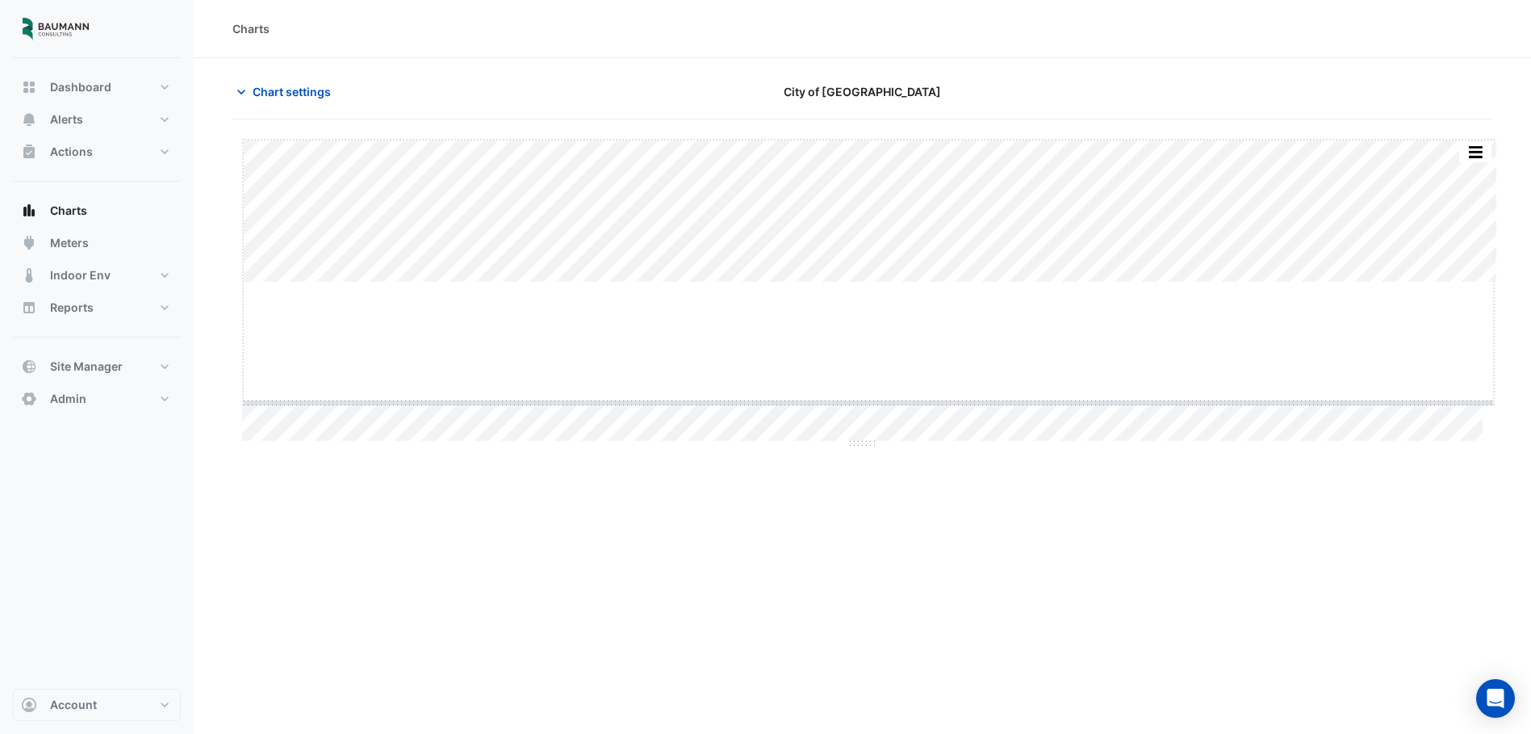
drag, startPoint x: 866, startPoint y: 283, endPoint x: 867, endPoint y: 403, distance: 120.2
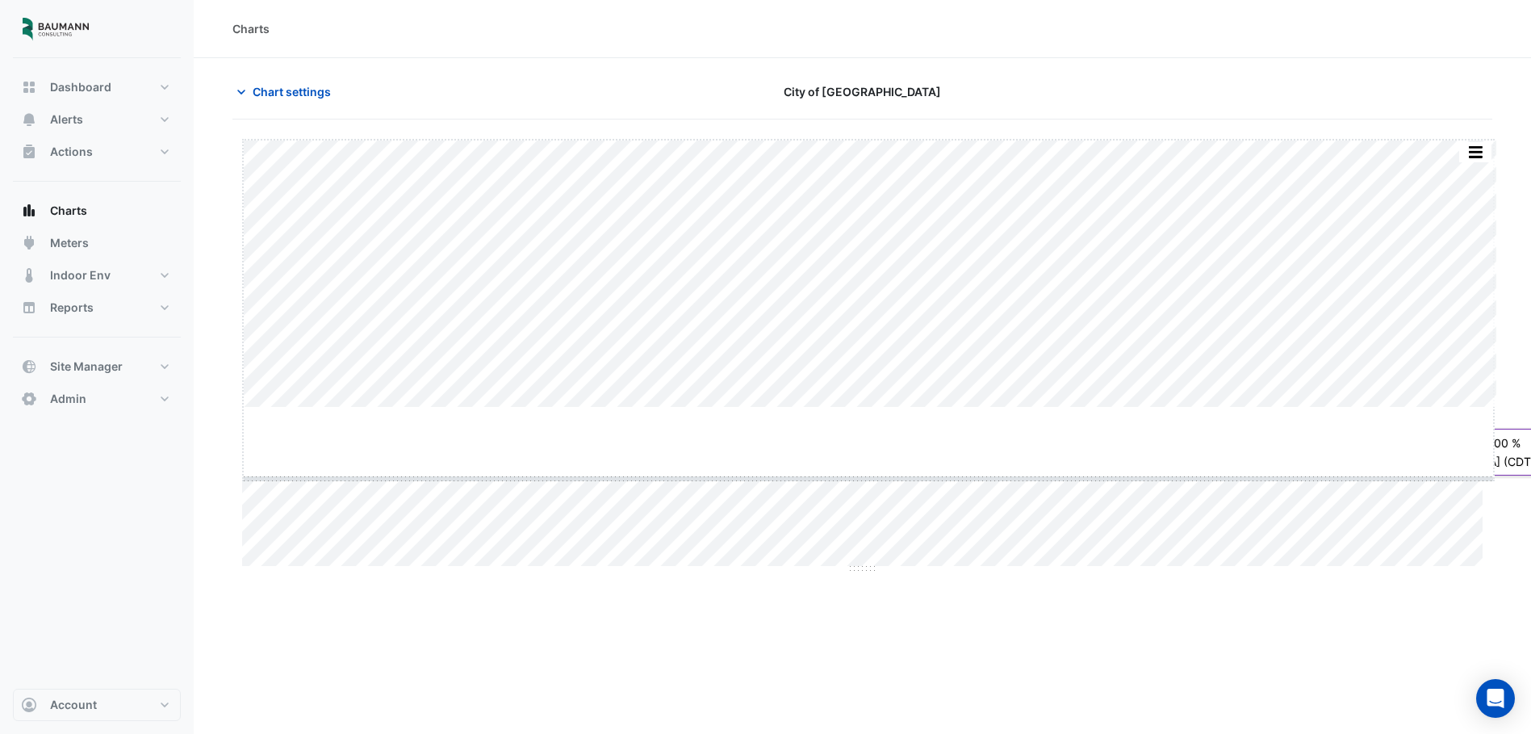
drag, startPoint x: 866, startPoint y: 407, endPoint x: 854, endPoint y: 478, distance: 72.0
